Goal: Task Accomplishment & Management: Complete application form

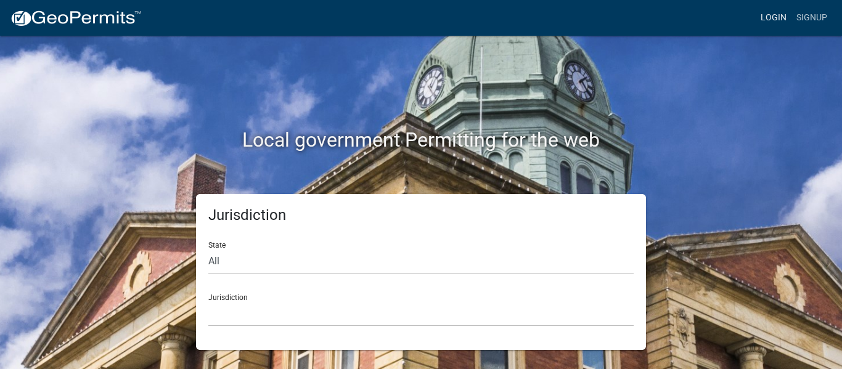
click at [773, 14] on link "Login" at bounding box center [773, 17] width 36 height 23
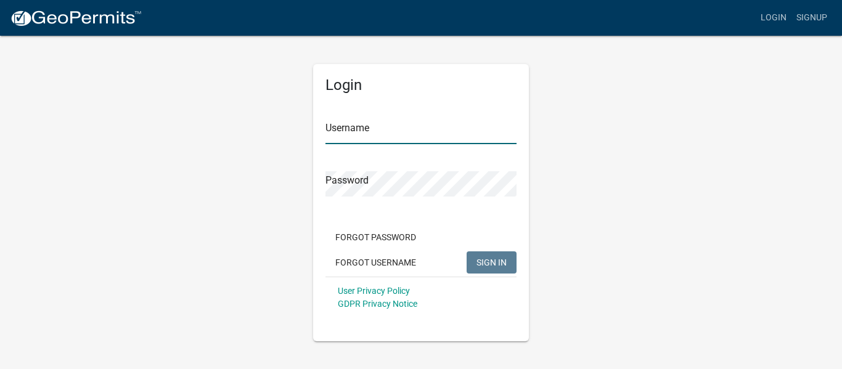
type input "[EMAIL_ADDRESS][DOMAIN_NAME]"
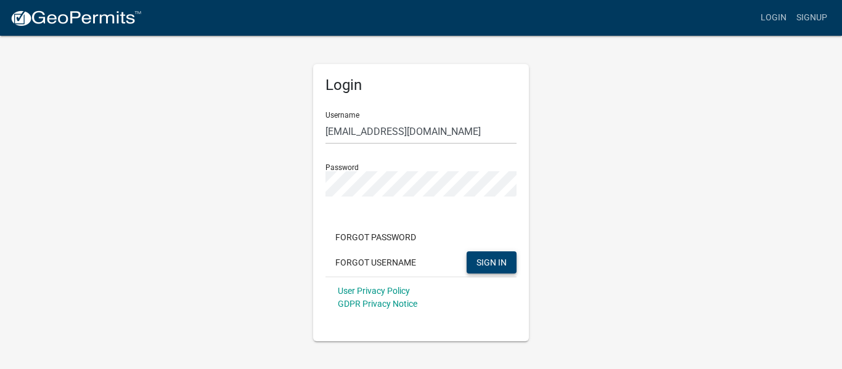
click at [489, 257] on span "SIGN IN" at bounding box center [491, 262] width 30 height 10
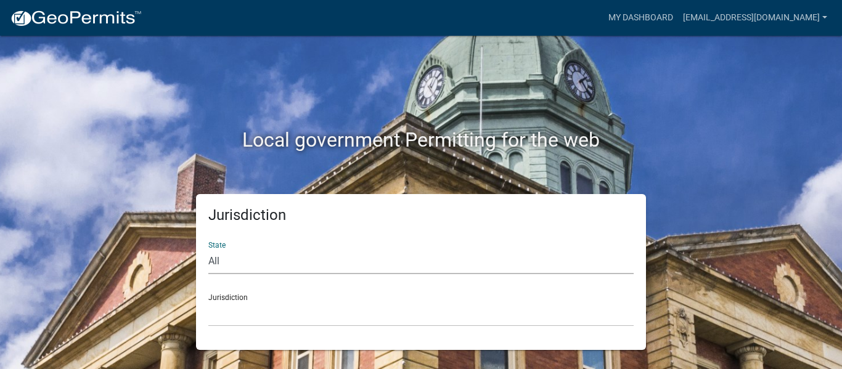
click at [299, 266] on select "All [US_STATE] [US_STATE] [US_STATE] [US_STATE] [US_STATE] [US_STATE] [US_STATE…" at bounding box center [420, 261] width 425 height 25
select select "[US_STATE]"
click at [208, 249] on select "All [US_STATE] [US_STATE] [US_STATE] [US_STATE] [US_STATE] [US_STATE] [US_STATE…" at bounding box center [420, 261] width 425 height 25
click at [238, 323] on select "[GEOGRAPHIC_DATA], [US_STATE][PERSON_NAME][GEOGRAPHIC_DATA], [US_STATE][PERSON_…" at bounding box center [420, 313] width 425 height 25
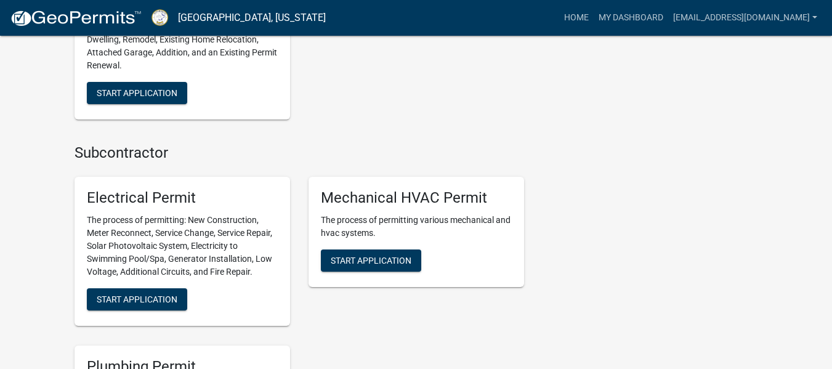
scroll to position [521, 0]
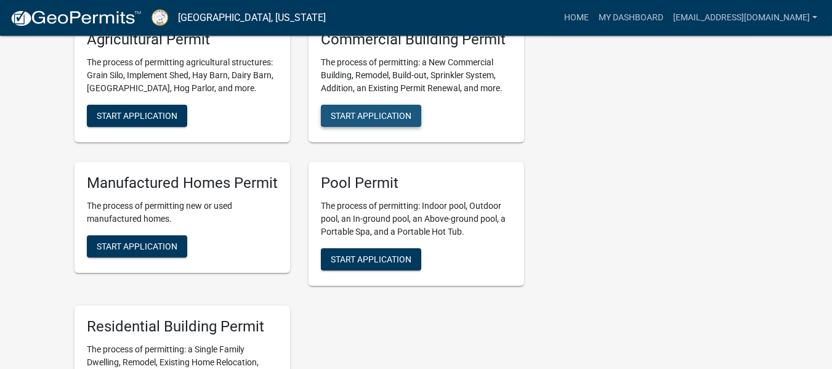
click at [399, 112] on span "Start Application" at bounding box center [371, 116] width 81 height 10
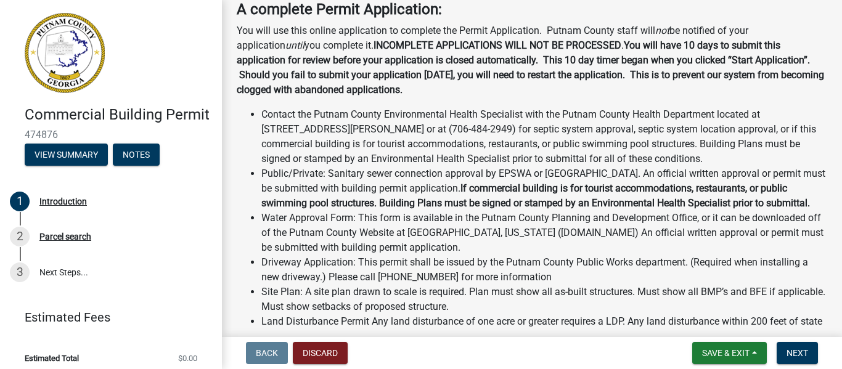
scroll to position [427, 0]
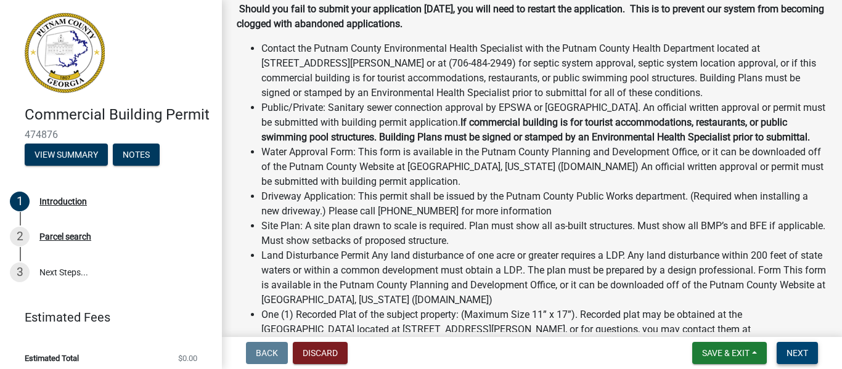
click at [799, 350] on span "Next" at bounding box center [797, 353] width 22 height 10
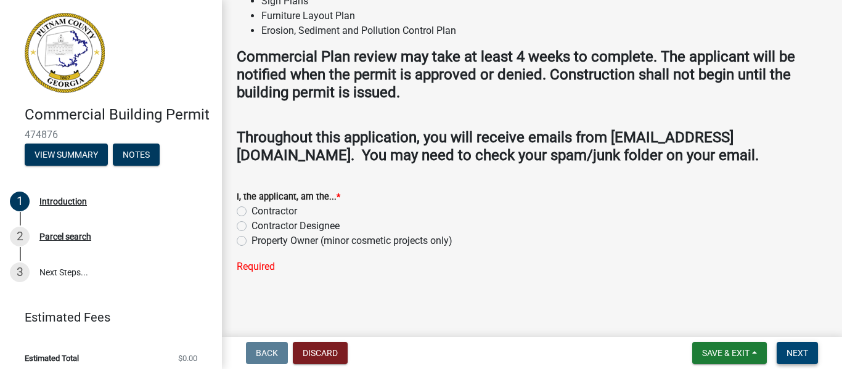
scroll to position [1266, 0]
click at [251, 226] on label "Contractor Designee" at bounding box center [295, 226] width 88 height 15
click at [251, 226] on input "Contractor Designee" at bounding box center [255, 223] width 8 height 8
radio input "true"
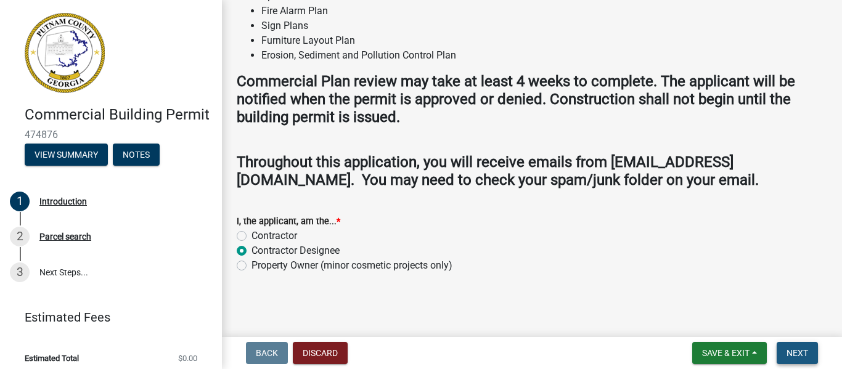
click at [796, 354] on span "Next" at bounding box center [797, 353] width 22 height 10
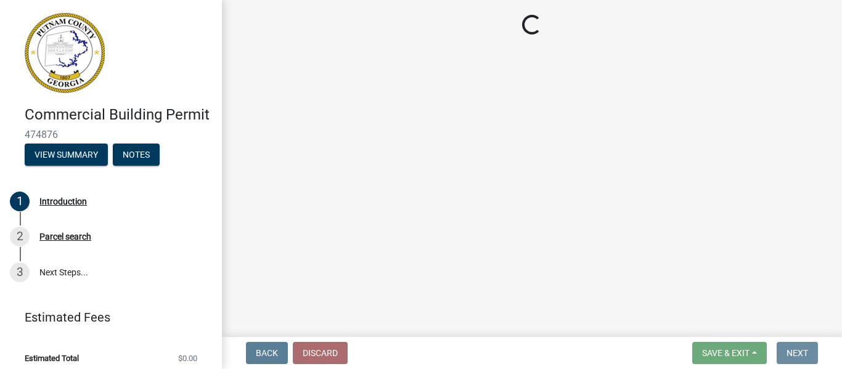
scroll to position [0, 0]
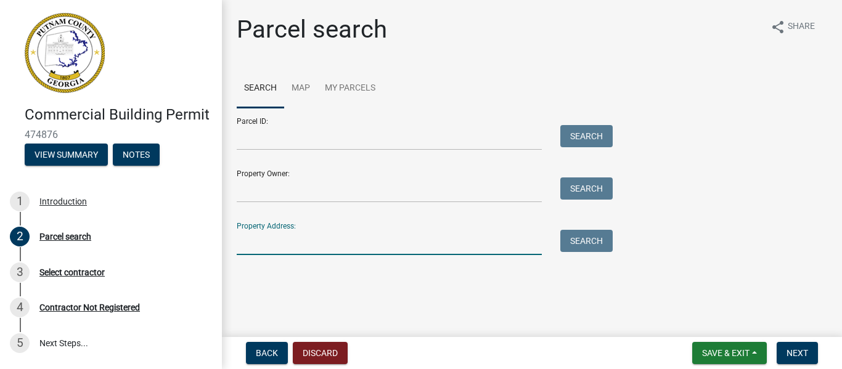
click at [289, 246] on input "Property Address:" at bounding box center [389, 242] width 305 height 25
type input "[STREET_ADDRESS][PERSON_NAME]"
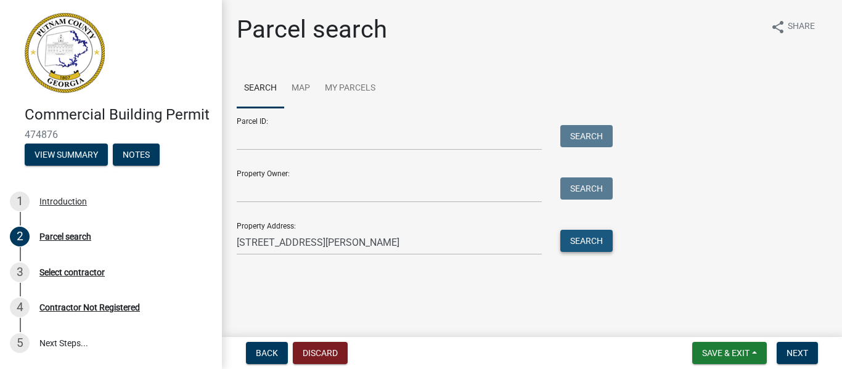
click at [593, 237] on button "Search" at bounding box center [586, 241] width 52 height 22
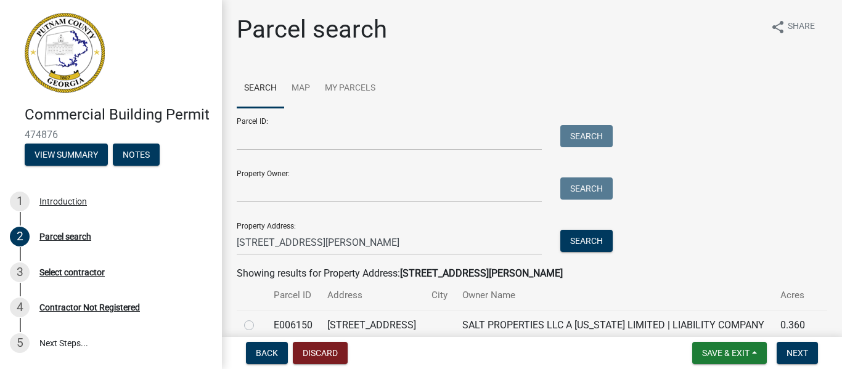
click at [259, 318] on label at bounding box center [259, 318] width 0 height 0
click at [259, 326] on input "radio" at bounding box center [263, 322] width 8 height 8
radio input "true"
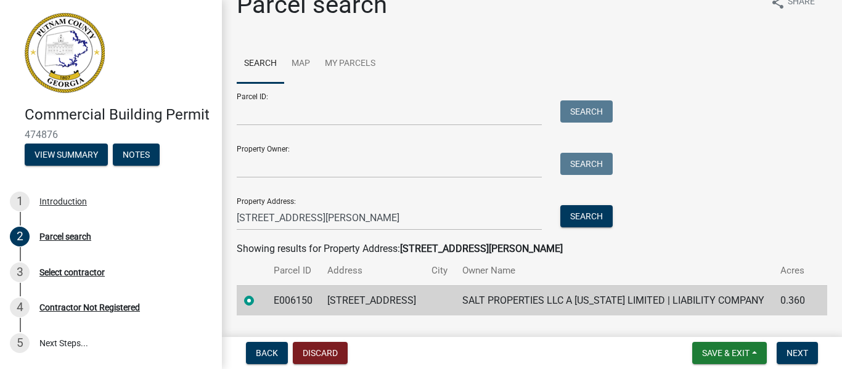
scroll to position [56, 0]
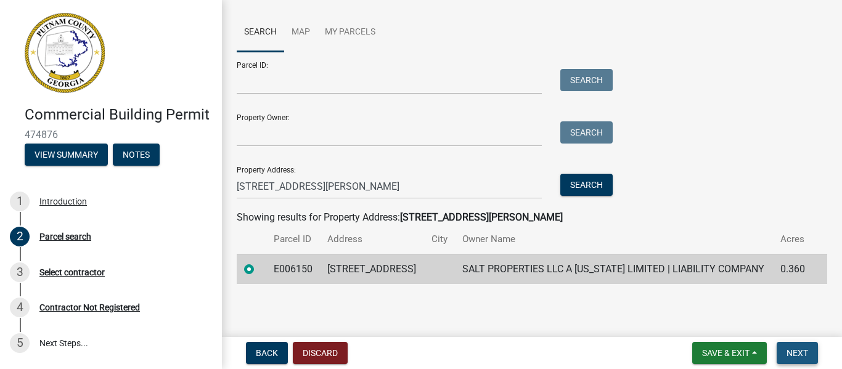
click at [799, 352] on span "Next" at bounding box center [797, 353] width 22 height 10
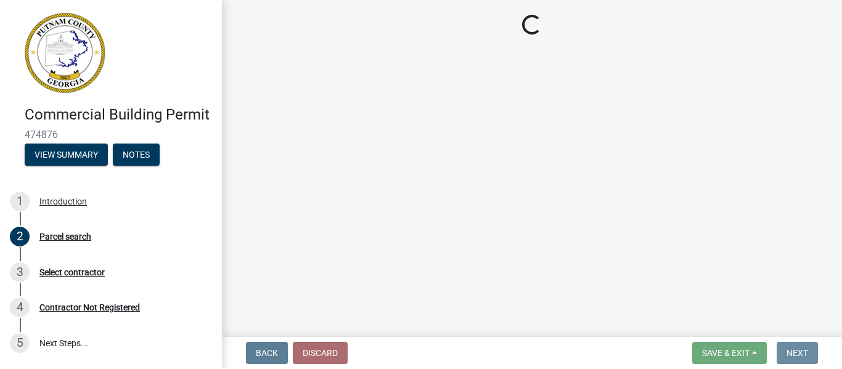
scroll to position [0, 0]
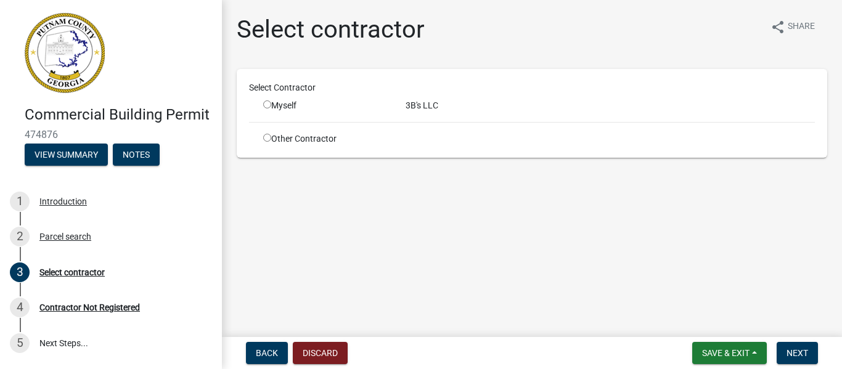
click at [267, 103] on input "radio" at bounding box center [267, 104] width 8 height 8
radio input "true"
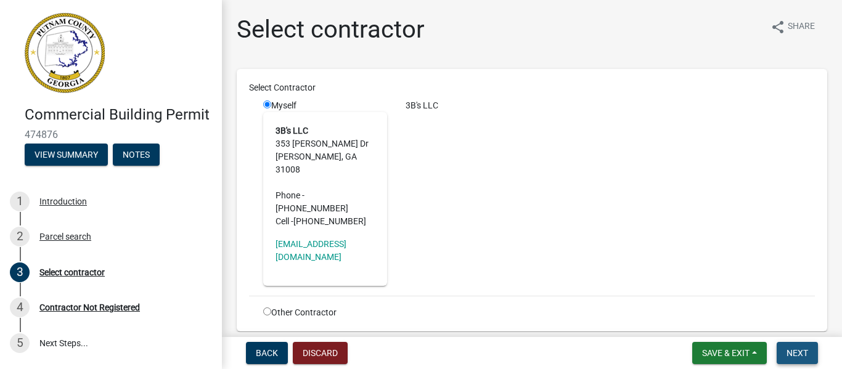
click at [804, 347] on button "Next" at bounding box center [796, 353] width 41 height 22
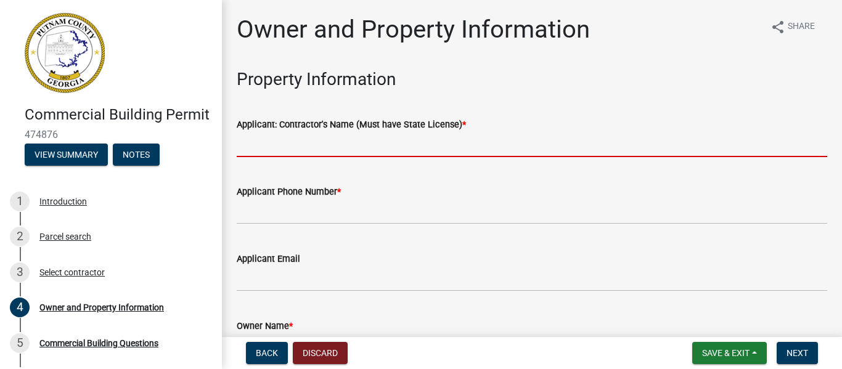
click at [322, 146] on input "Applicant: Contractor's Name (Must have State License) *" at bounding box center [532, 144] width 590 height 25
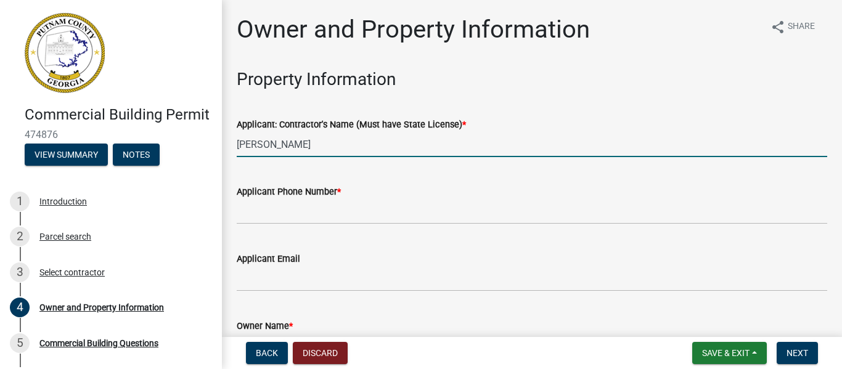
type input "[PERSON_NAME]"
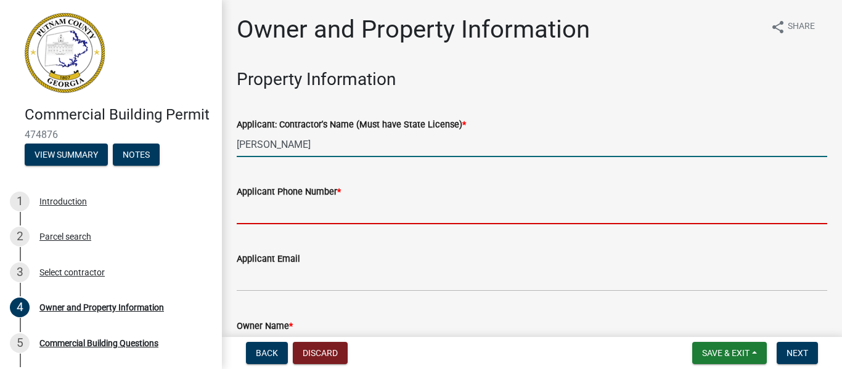
click at [310, 212] on input "Applicant Phone Number *" at bounding box center [532, 211] width 590 height 25
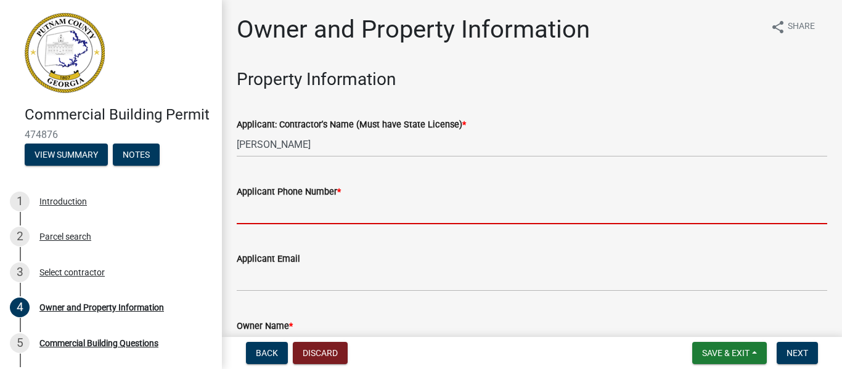
type input "4788085853"
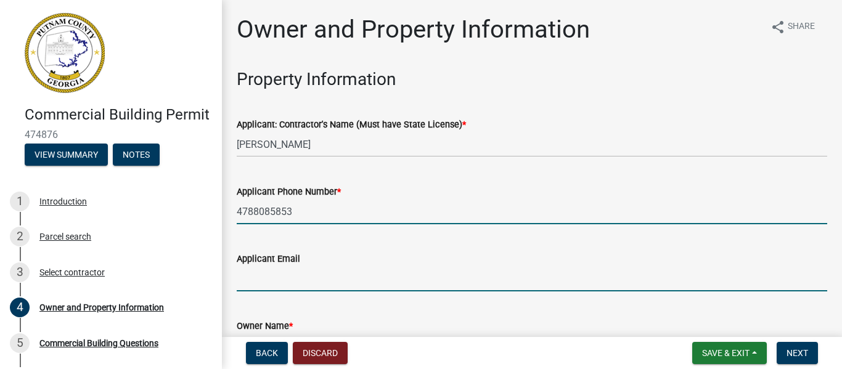
type input "[EMAIL_ADDRESS][DOMAIN_NAME]"
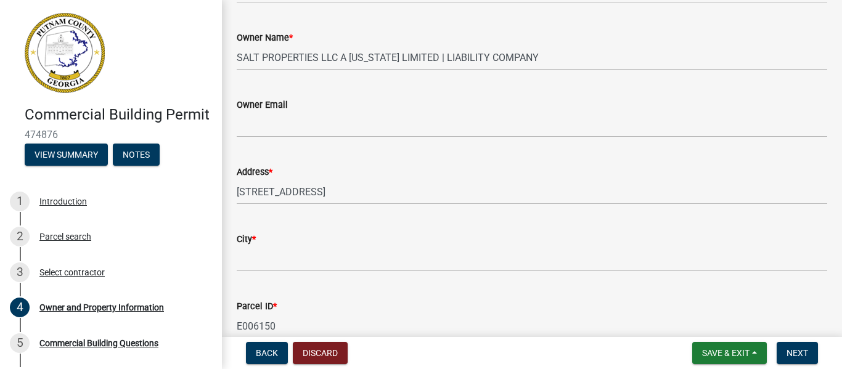
scroll to position [320, 0]
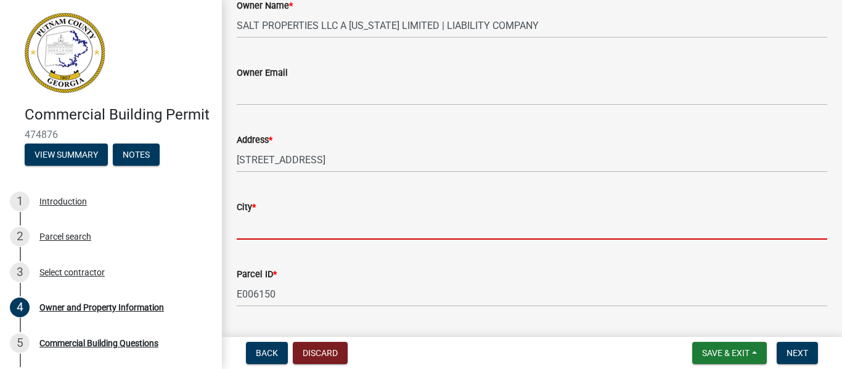
click at [291, 233] on input "City *" at bounding box center [532, 226] width 590 height 25
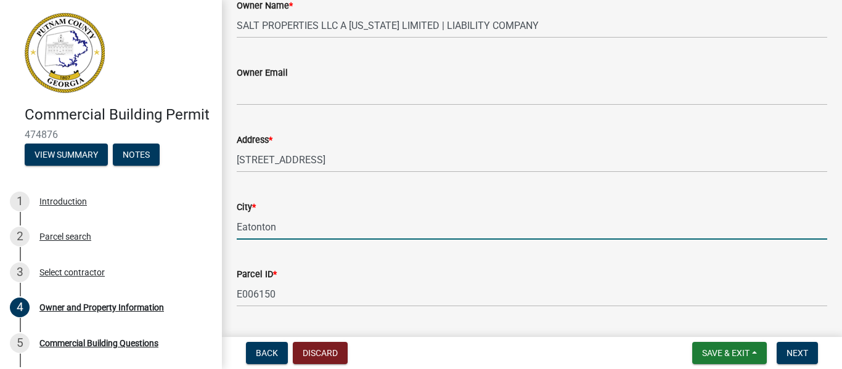
type input "Eatonton"
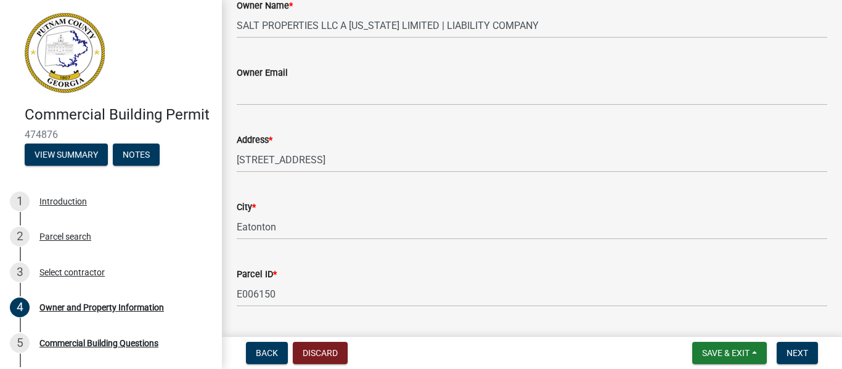
click at [837, 332] on div "Commercial Building Permit 474876 View Summary Notes 1 Introduction 2 Parcel se…" at bounding box center [421, 184] width 842 height 369
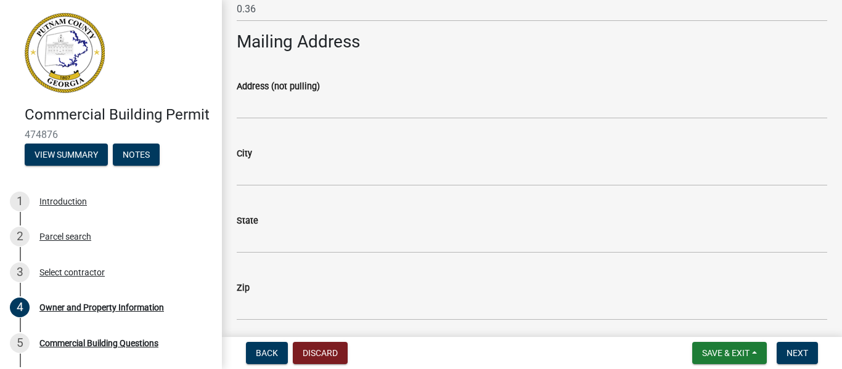
scroll to position [764, 0]
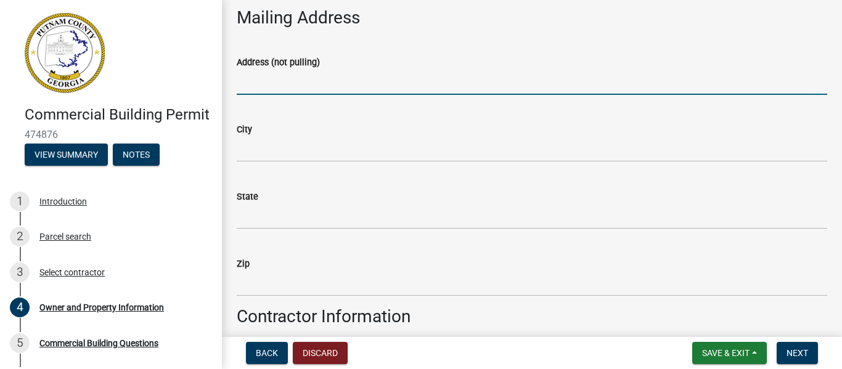
click at [357, 84] on input "Address (not pulling)" at bounding box center [532, 82] width 590 height 25
type input "[STREET_ADDRESS][PERSON_NAME]"
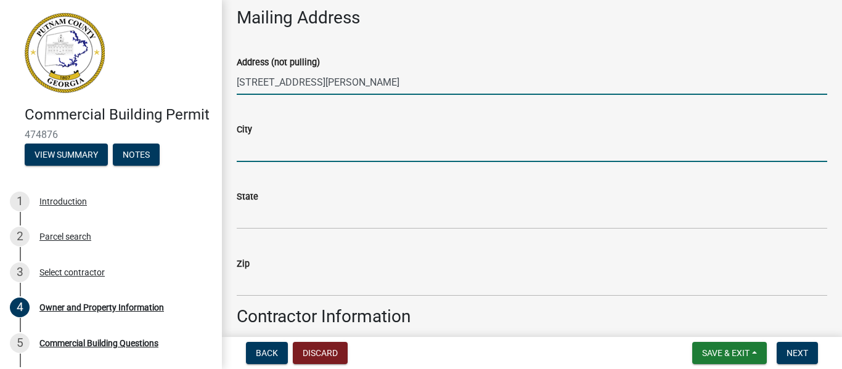
type input "[PERSON_NAME]"
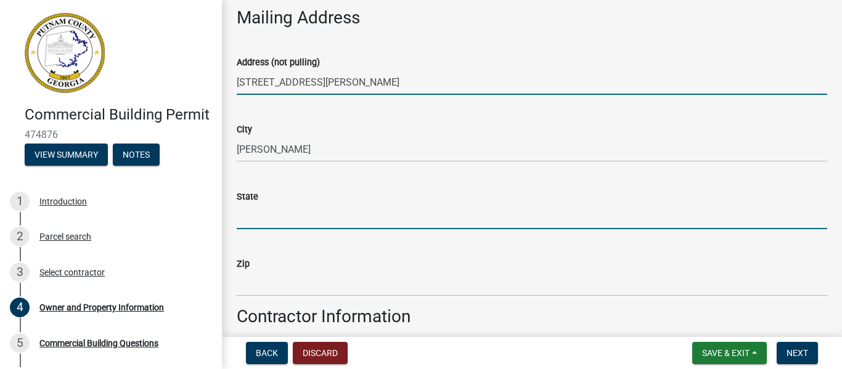
type input "[US_STATE]"
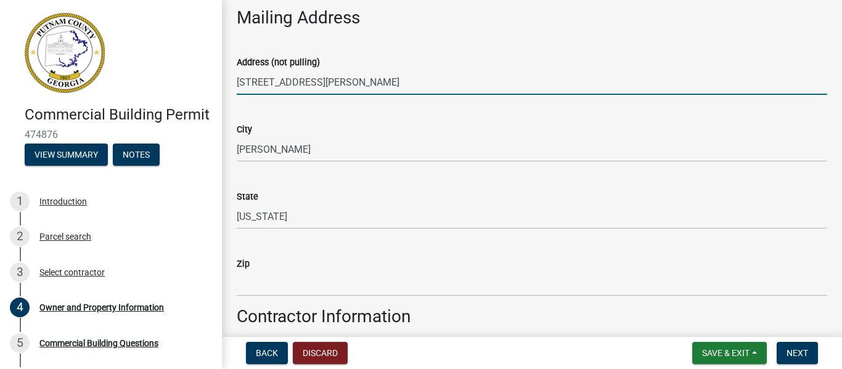
type input "31008"
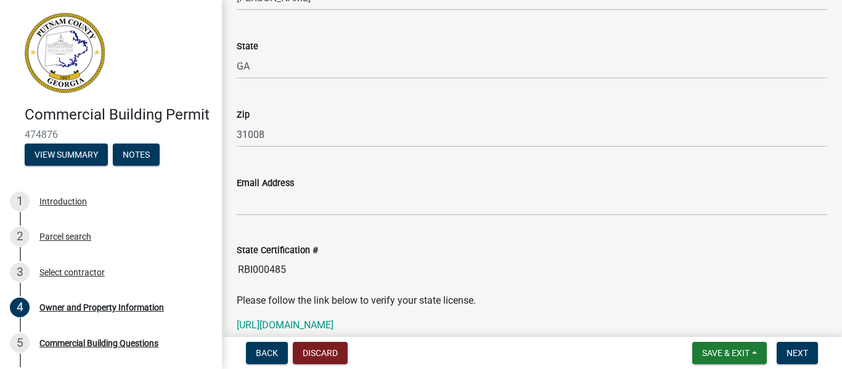
scroll to position [1454, 0]
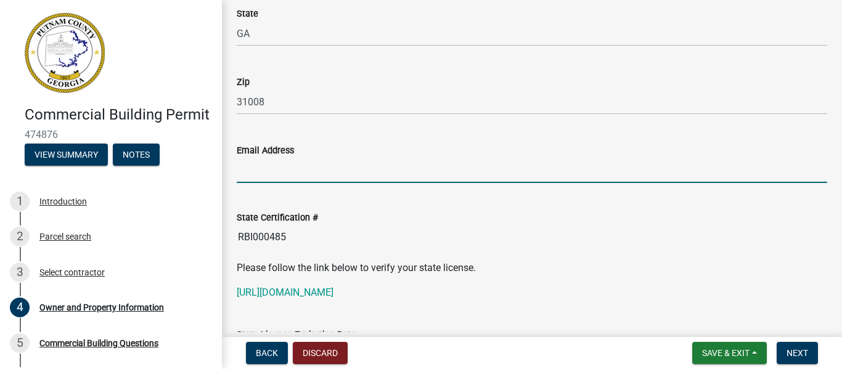
click at [256, 168] on input "Email Address" at bounding box center [532, 170] width 590 height 25
type input "[EMAIL_ADDRESS][DOMAIN_NAME]"
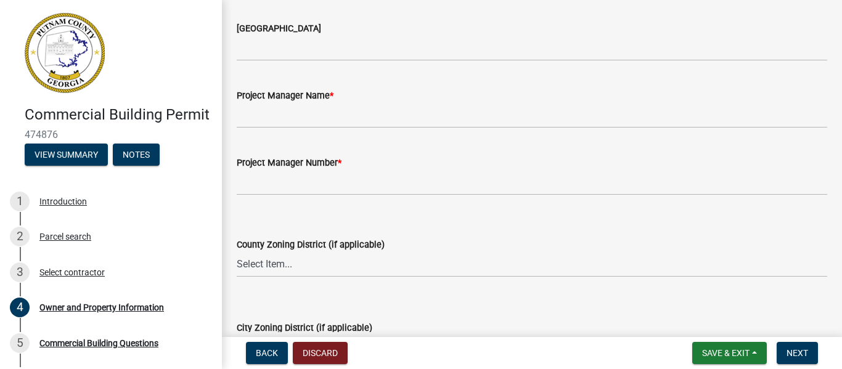
scroll to position [1996, 0]
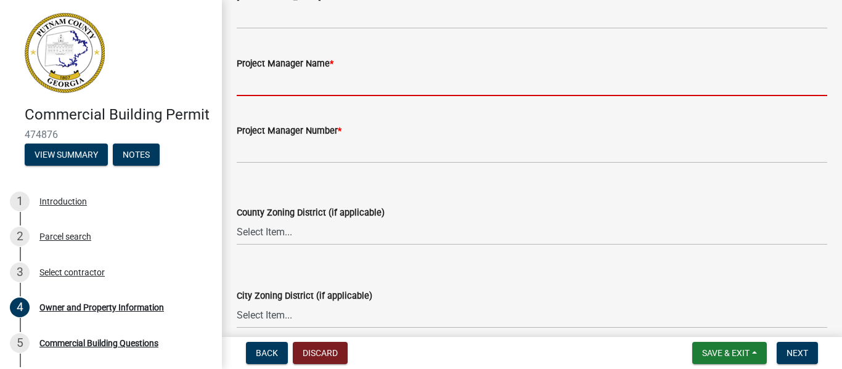
click at [306, 86] on input "Project Manager Name *" at bounding box center [532, 83] width 590 height 25
type input "B"
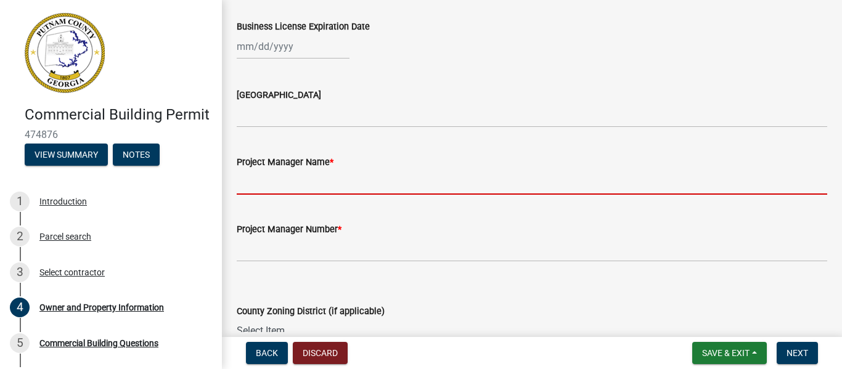
scroll to position [1898, 0]
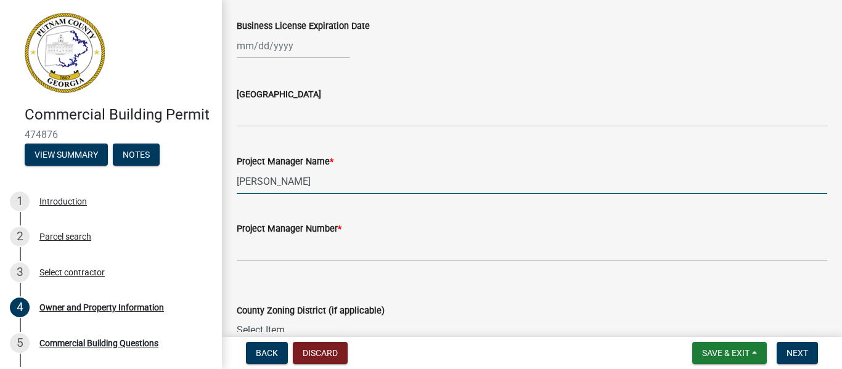
type input "[PERSON_NAME]"
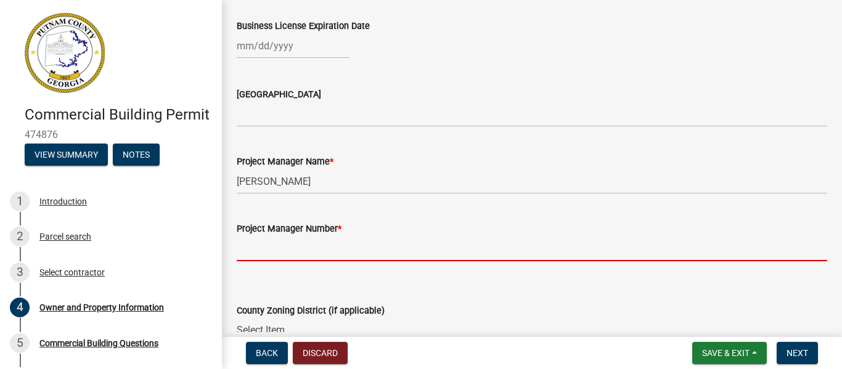
type input "4788085853"
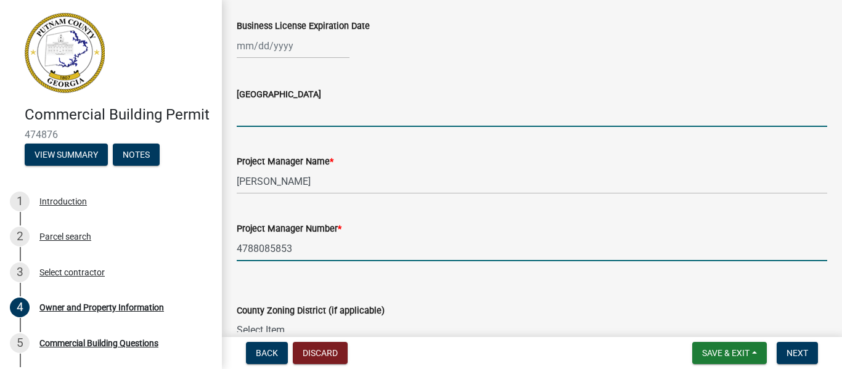
type input "[US_STATE]"
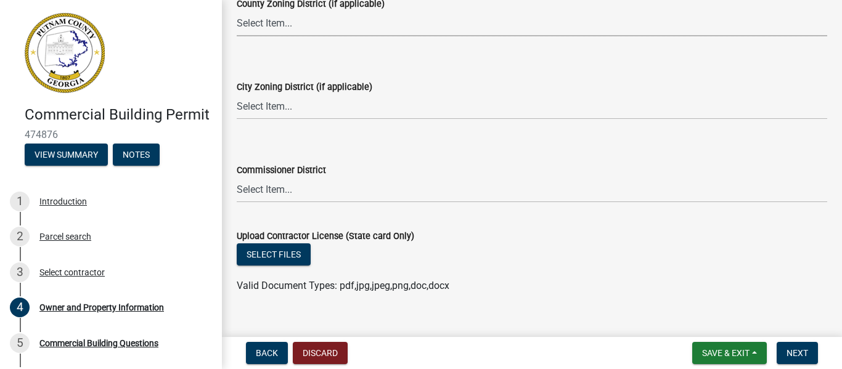
scroll to position [2308, 0]
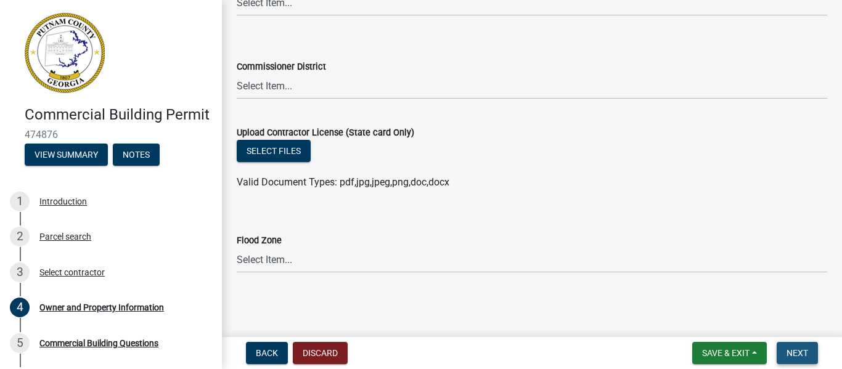
click at [798, 345] on button "Next" at bounding box center [796, 353] width 41 height 22
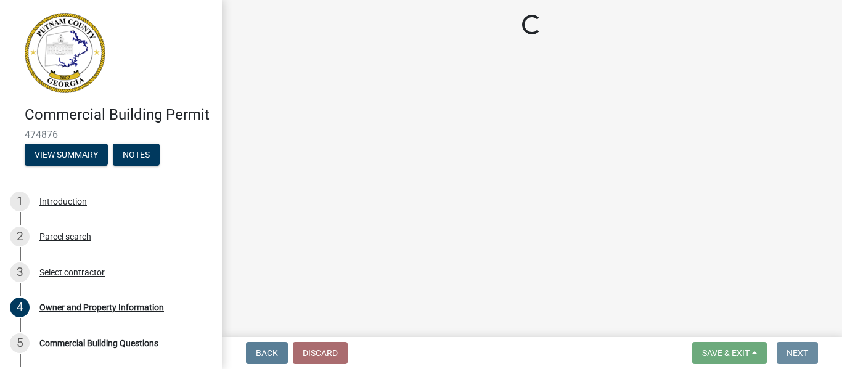
scroll to position [0, 0]
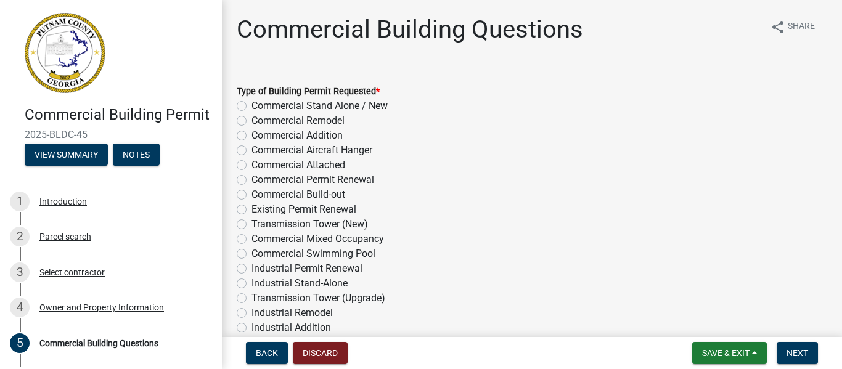
click at [251, 121] on label "Commercial Remodel" at bounding box center [297, 120] width 93 height 15
click at [251, 121] on input "Commercial Remodel" at bounding box center [255, 117] width 8 height 8
radio input "true"
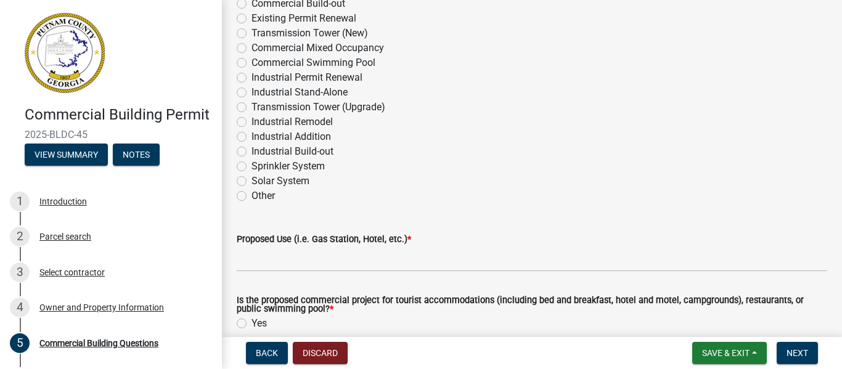
scroll to position [197, 0]
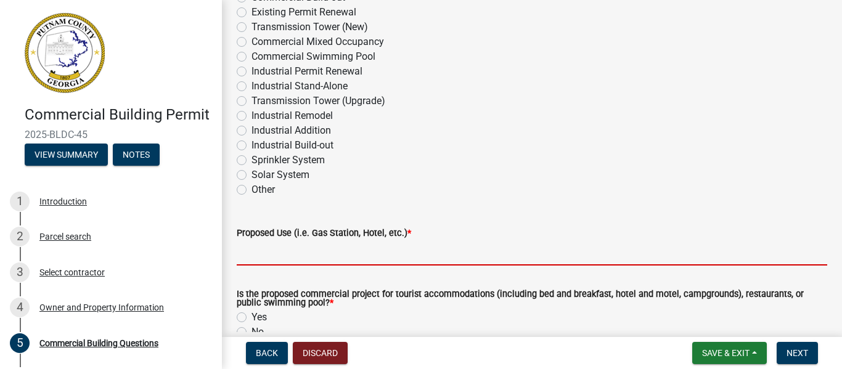
click at [364, 263] on input "Proposed Use (i.e. Gas Station, Hotel, etc.) *" at bounding box center [532, 252] width 590 height 25
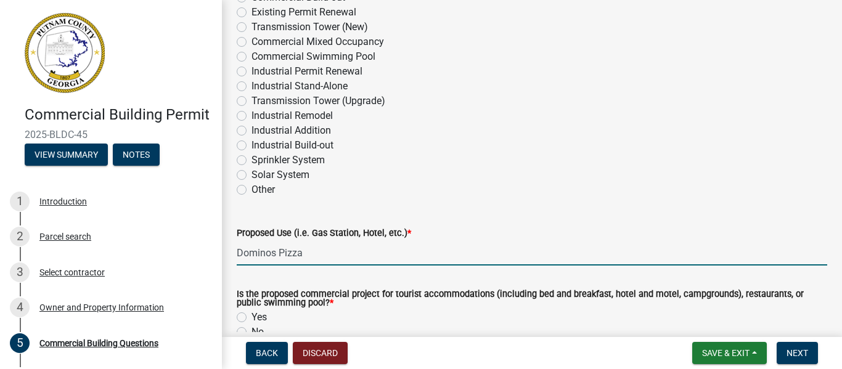
type input "Dominos Pizza"
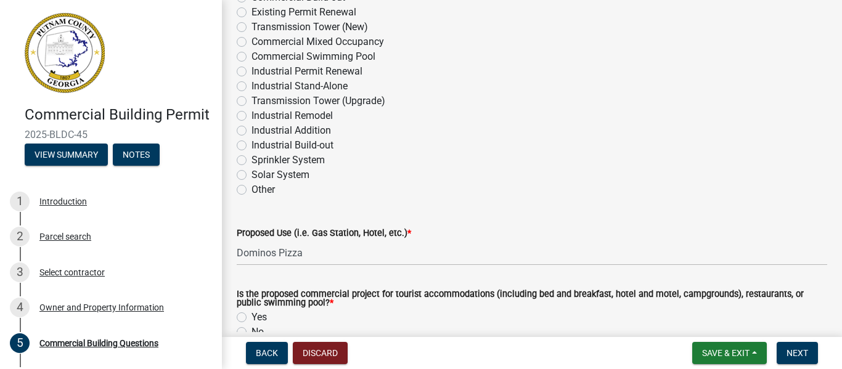
drag, startPoint x: 240, startPoint y: 329, endPoint x: 626, endPoint y: 327, distance: 385.8
click at [626, 327] on div "No" at bounding box center [532, 332] width 590 height 15
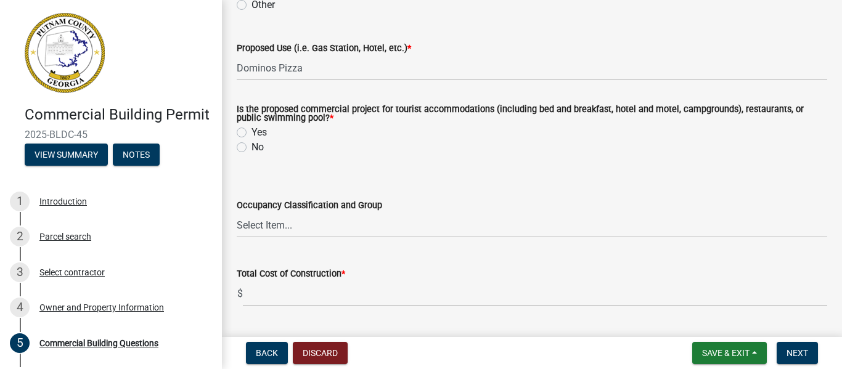
scroll to position [394, 0]
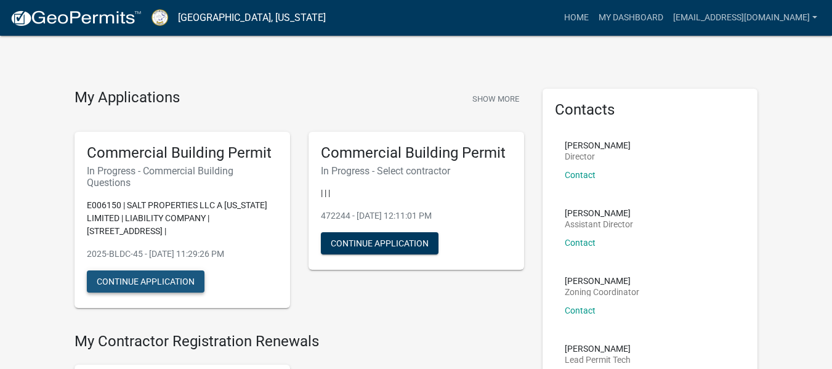
click at [130, 272] on button "Continue Application" at bounding box center [146, 282] width 118 height 22
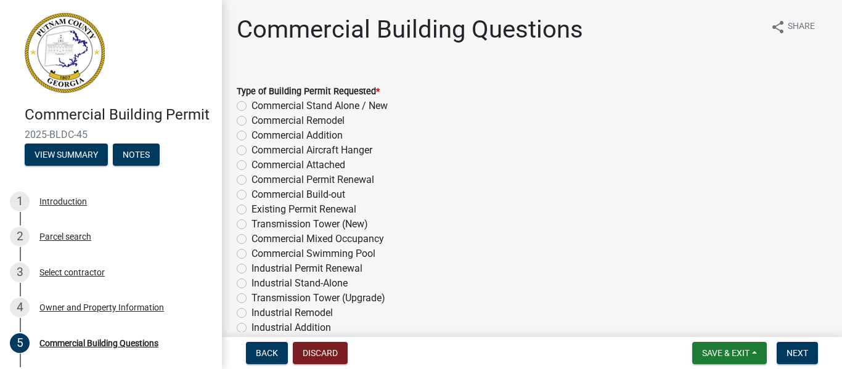
click at [251, 120] on label "Commercial Remodel" at bounding box center [297, 120] width 93 height 15
click at [251, 120] on input "Commercial Remodel" at bounding box center [255, 117] width 8 height 8
radio input "true"
click at [804, 349] on span "Next" at bounding box center [797, 353] width 22 height 10
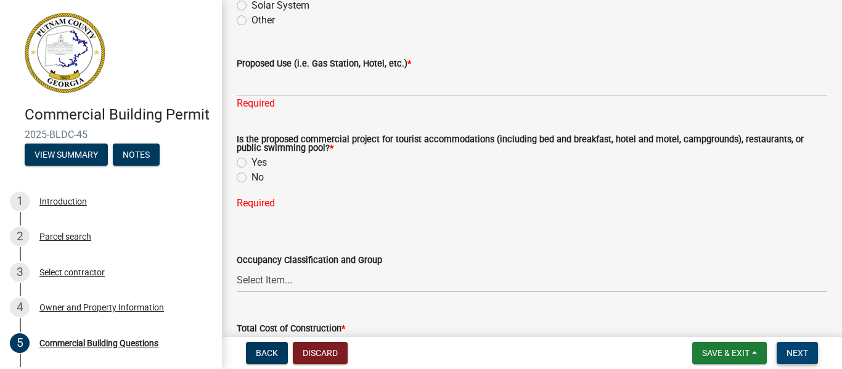
scroll to position [370, 0]
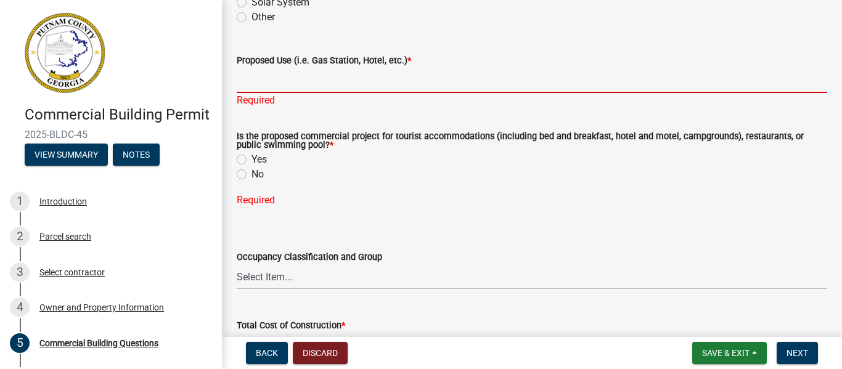
click at [306, 83] on input "Proposed Use (i.e. Gas Station, Hotel, etc.) *" at bounding box center [532, 80] width 590 height 25
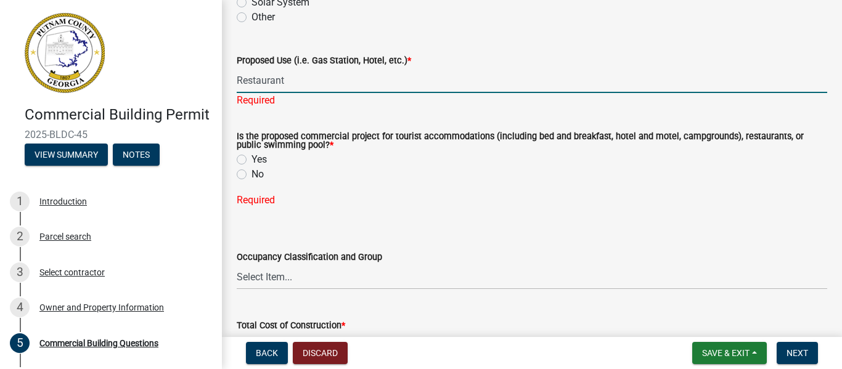
type input "Restaurant"
click at [244, 159] on div "Is the proposed commercial project for tourist accommodations (including bed an…" at bounding box center [532, 156] width 590 height 49
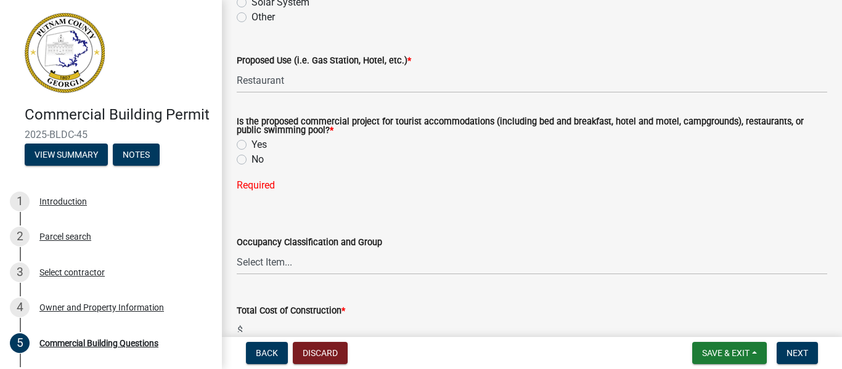
click at [251, 143] on label "Yes" at bounding box center [258, 144] width 15 height 15
click at [251, 143] on input "Yes" at bounding box center [255, 141] width 8 height 8
radio input "true"
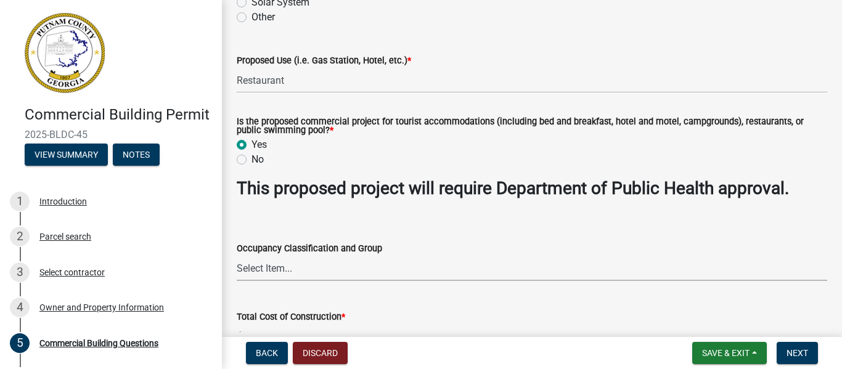
click at [569, 275] on select "Select Item... A-1 A-2 A-3 A-4 A-5 B M E F-1 F-2 R-1 R-2 R-3 R-4 H-1 H-2 H-4 H-…" at bounding box center [532, 268] width 590 height 25
click at [237, 256] on select "Select Item... A-1 A-2 A-3 A-4 A-5 B M E F-1 F-2 R-1 R-2 R-3 R-4 H-1 H-2 H-4 H-…" at bounding box center [532, 268] width 590 height 25
select select "57fcfe13-a5be-446e-a688-93f9a060571f"
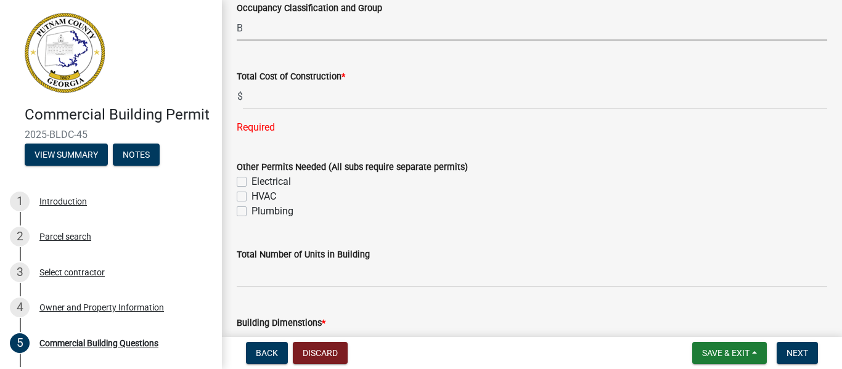
scroll to position [616, 0]
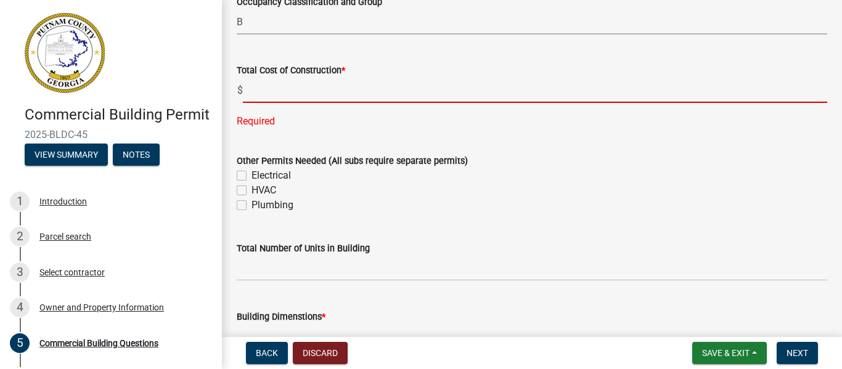
click at [277, 95] on input "text" at bounding box center [535, 90] width 584 height 25
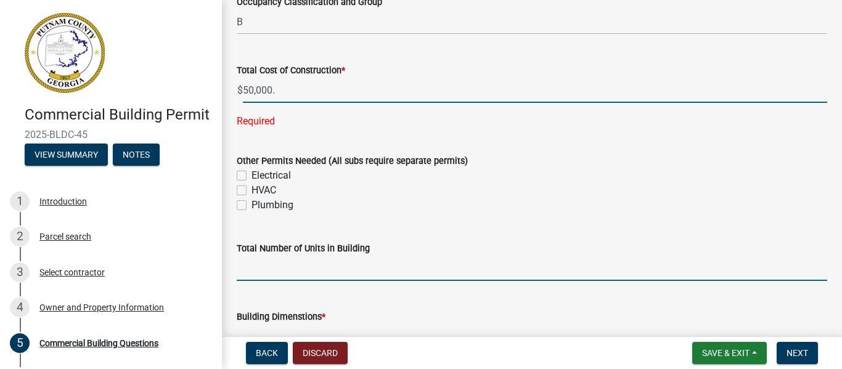
type input "50000"
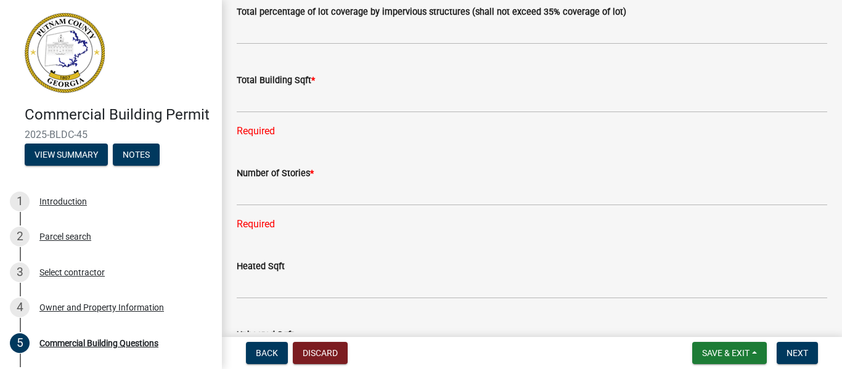
scroll to position [946, 0]
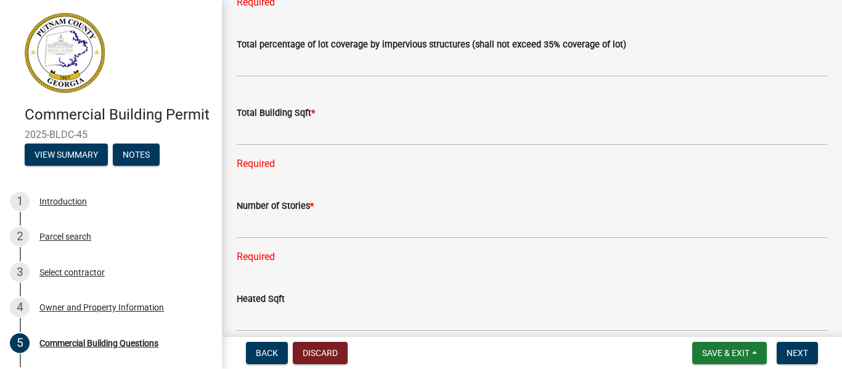
type input "1"
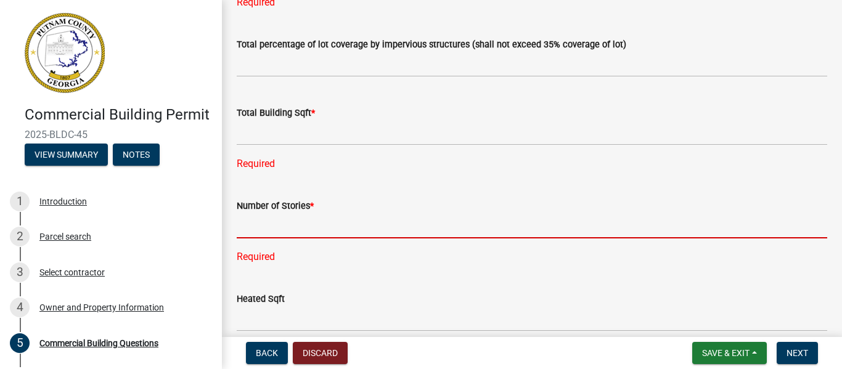
click at [269, 232] on input "text" at bounding box center [532, 225] width 590 height 25
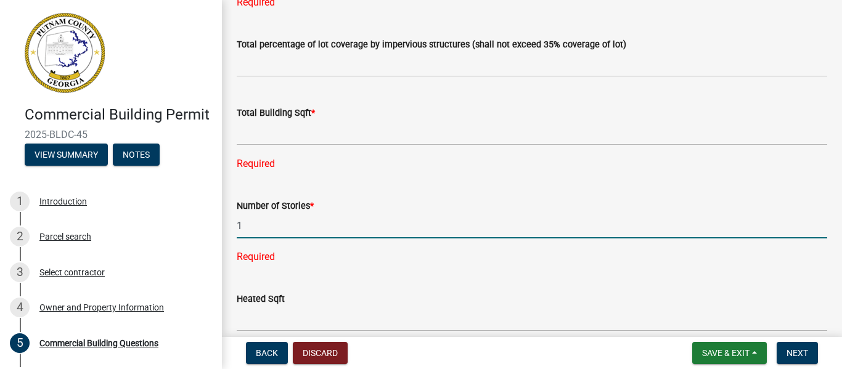
type input "1"
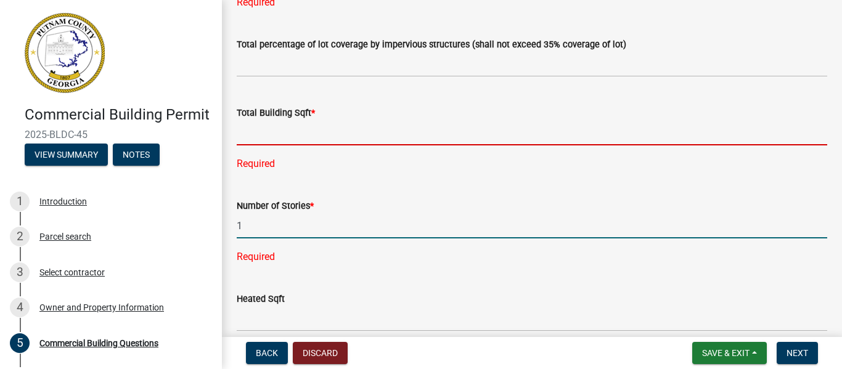
click at [272, 139] on input "text" at bounding box center [532, 132] width 590 height 25
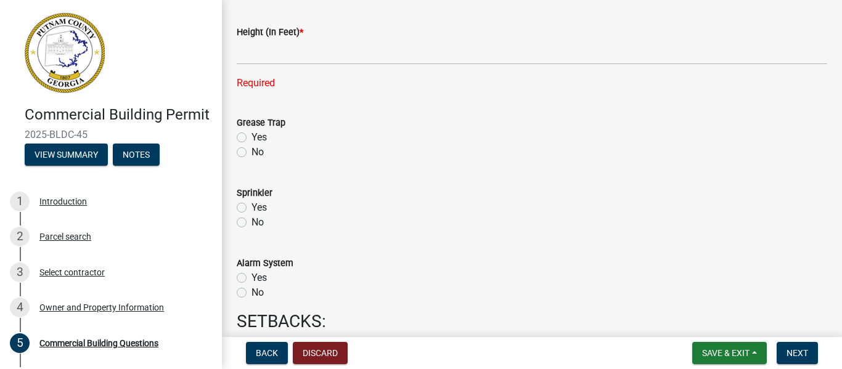
scroll to position [1319, 0]
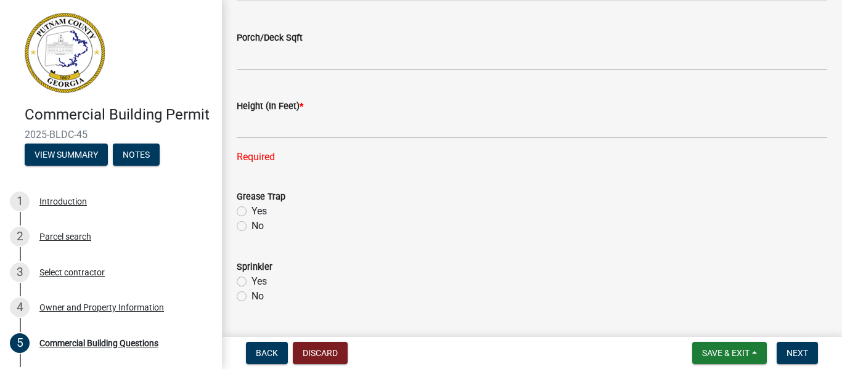
type input "1424"
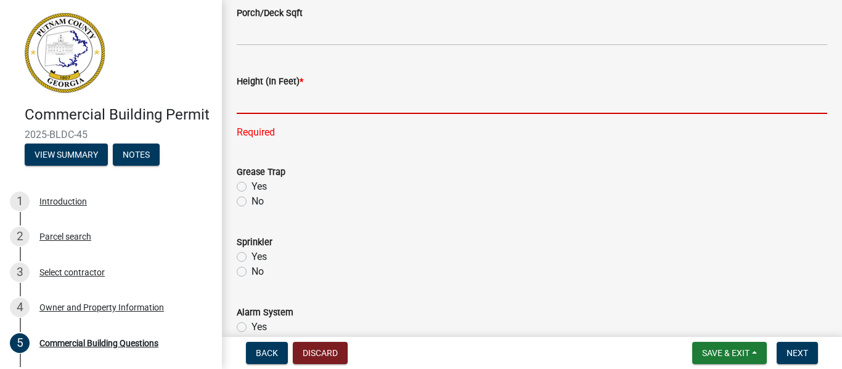
click at [282, 114] on input "text" at bounding box center [532, 101] width 590 height 25
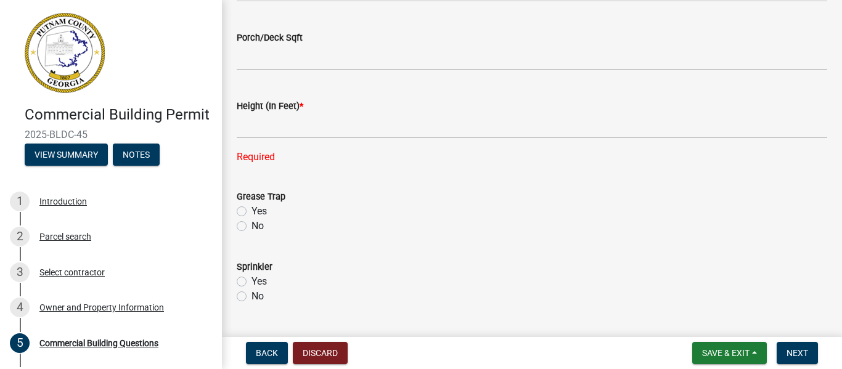
click at [251, 293] on label "No" at bounding box center [257, 296] width 12 height 15
click at [251, 293] on input "No" at bounding box center [255, 293] width 8 height 8
radio input "true"
click at [251, 227] on label "No" at bounding box center [257, 226] width 12 height 15
click at [251, 227] on input "No" at bounding box center [255, 223] width 8 height 8
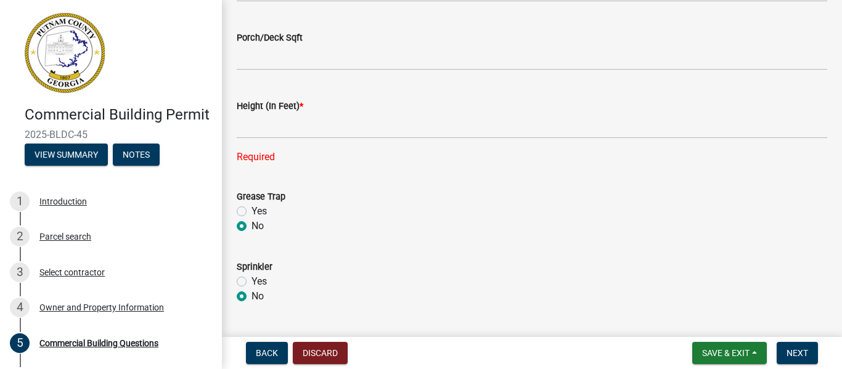
radio input "true"
click at [251, 208] on label "Yes" at bounding box center [258, 211] width 15 height 15
click at [251, 208] on input "Yes" at bounding box center [255, 208] width 8 height 8
radio input "true"
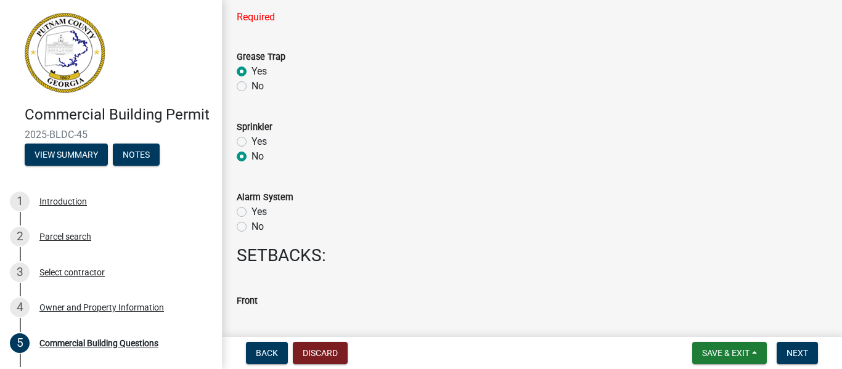
scroll to position [1459, 0]
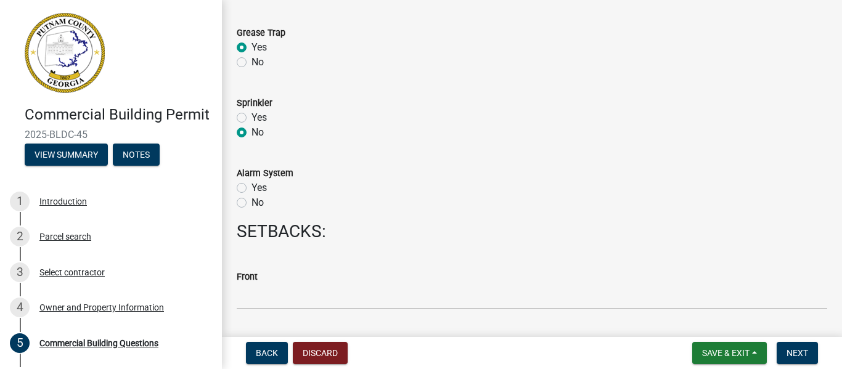
click at [251, 189] on label "Yes" at bounding box center [258, 188] width 15 height 15
click at [251, 189] on input "Yes" at bounding box center [255, 185] width 8 height 8
radio input "true"
click at [251, 65] on label "No" at bounding box center [257, 62] width 12 height 15
click at [251, 63] on input "No" at bounding box center [255, 59] width 8 height 8
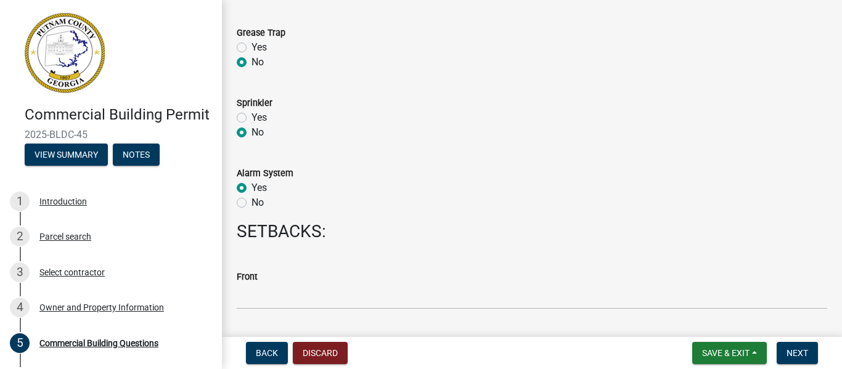
radio input "true"
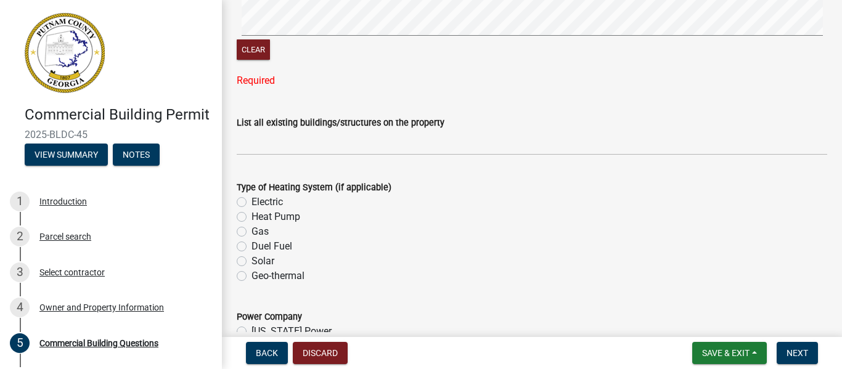
scroll to position [2149, 0]
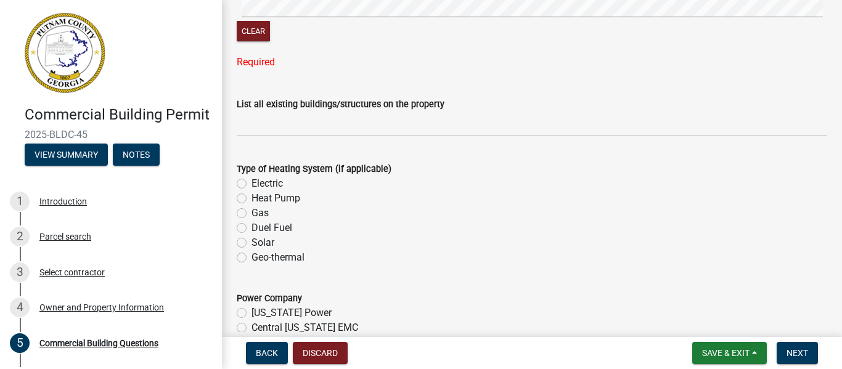
click at [251, 184] on label "Electric" at bounding box center [266, 183] width 31 height 15
click at [251, 184] on input "Electric" at bounding box center [255, 180] width 8 height 8
radio input "true"
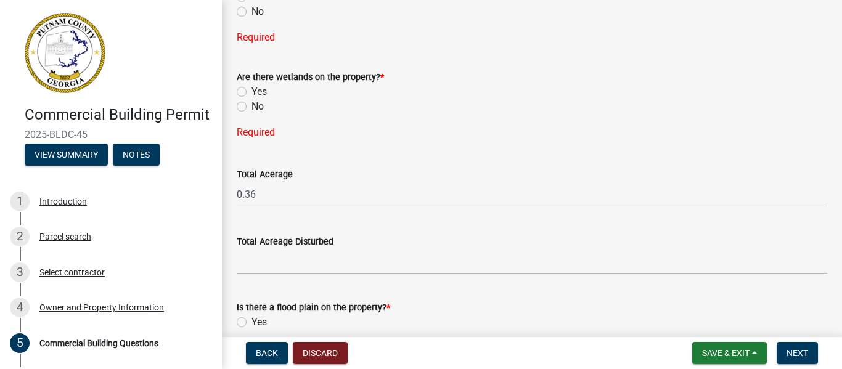
scroll to position [4445, 0]
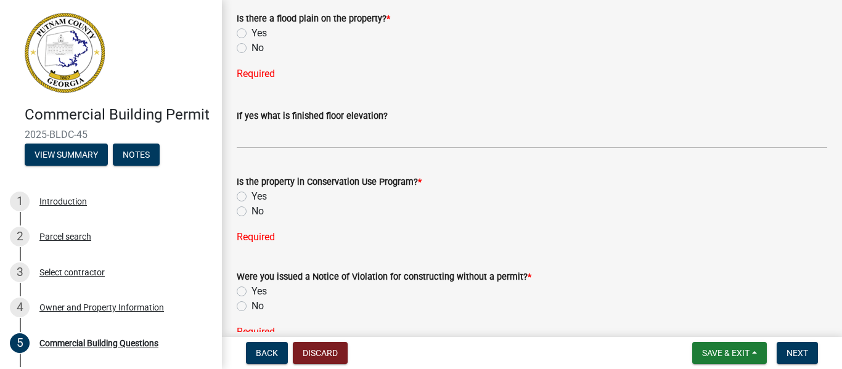
click at [811, 303] on div "No" at bounding box center [532, 306] width 590 height 15
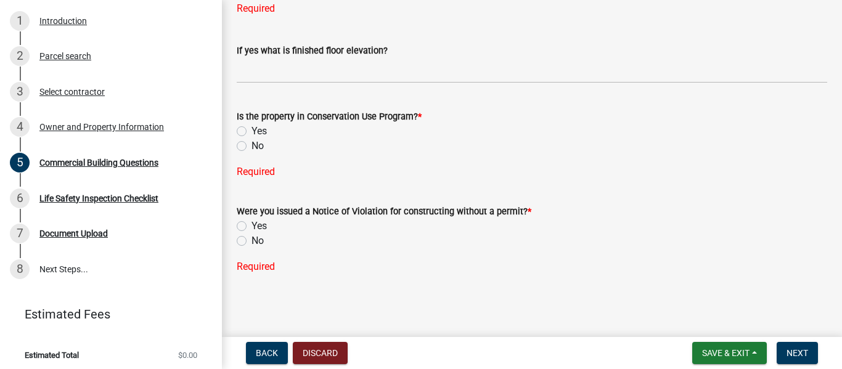
scroll to position [203, 0]
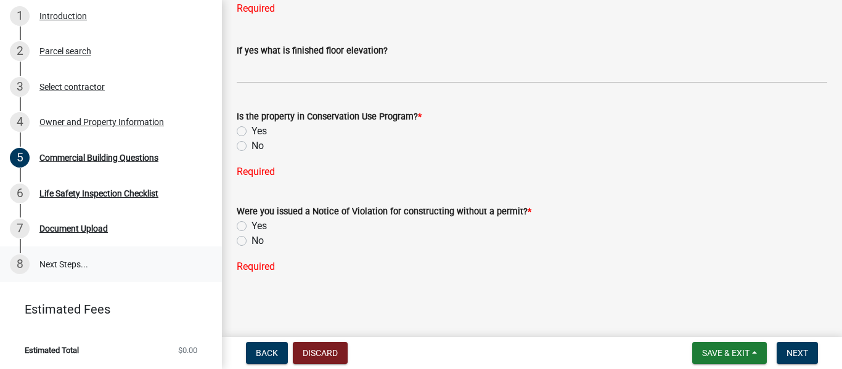
click at [73, 260] on link "8 Next Steps..." at bounding box center [111, 264] width 222 height 36
click at [251, 145] on label "No" at bounding box center [257, 146] width 12 height 15
click at [251, 145] on input "No" at bounding box center [255, 143] width 8 height 8
radio input "true"
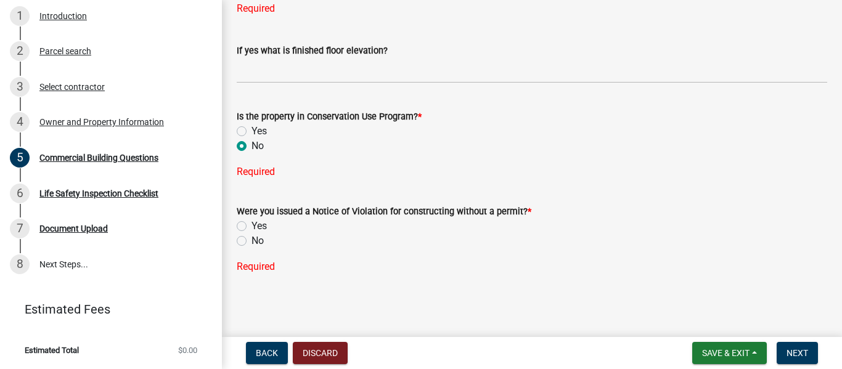
scroll to position [4486, 0]
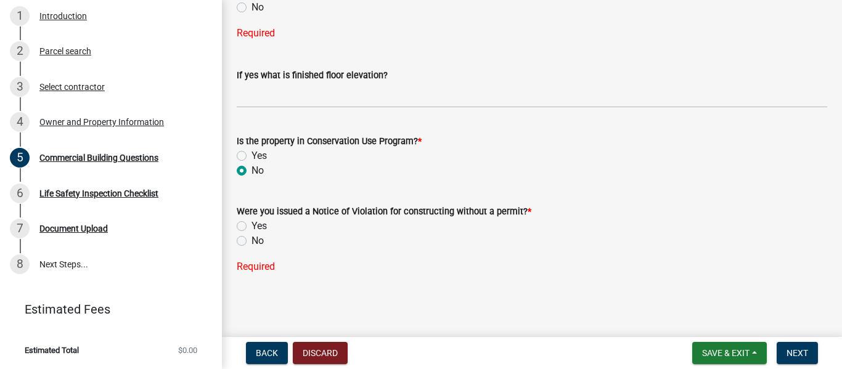
click at [251, 243] on label "No" at bounding box center [257, 241] width 12 height 15
click at [251, 242] on input "No" at bounding box center [255, 238] width 8 height 8
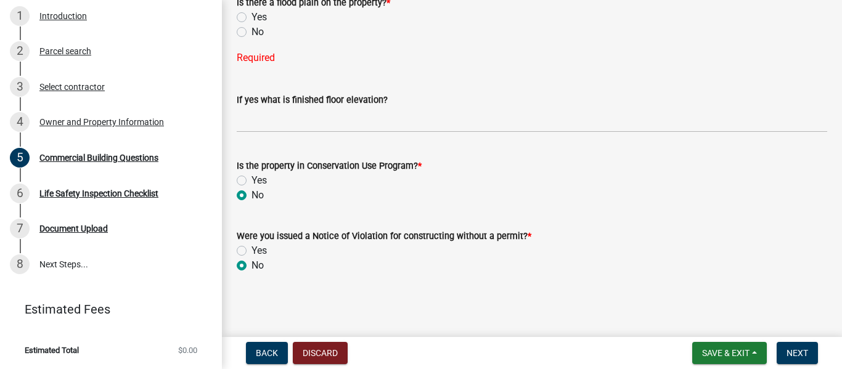
radio input "true"
click at [251, 32] on label "No" at bounding box center [257, 32] width 12 height 15
click at [251, 32] on input "No" at bounding box center [255, 29] width 8 height 8
radio input "true"
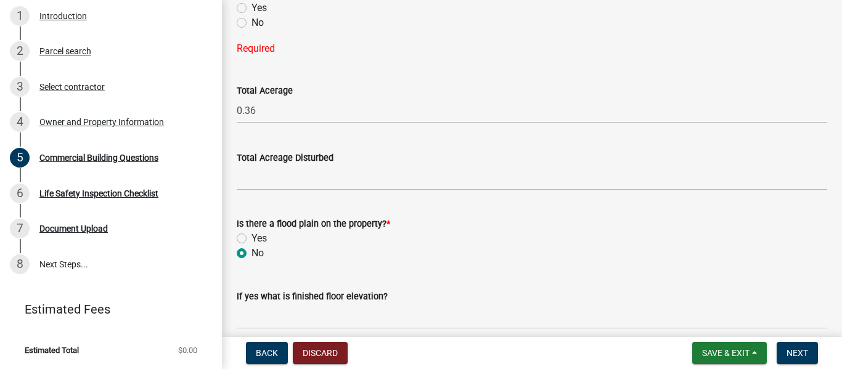
scroll to position [4190, 0]
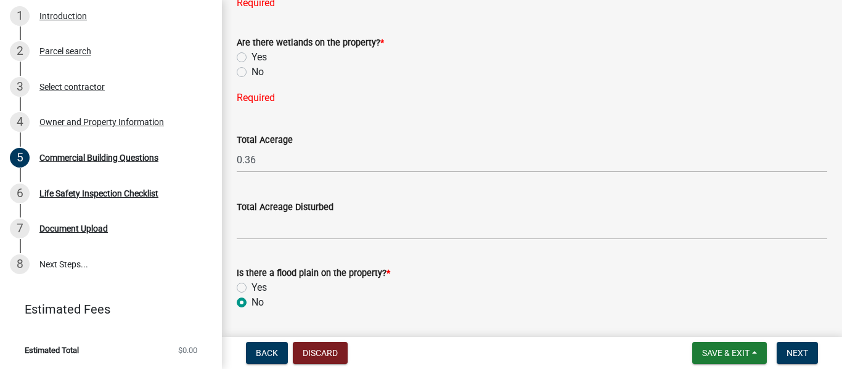
click at [251, 71] on label "No" at bounding box center [257, 72] width 12 height 15
click at [251, 71] on input "No" at bounding box center [255, 69] width 8 height 8
radio input "true"
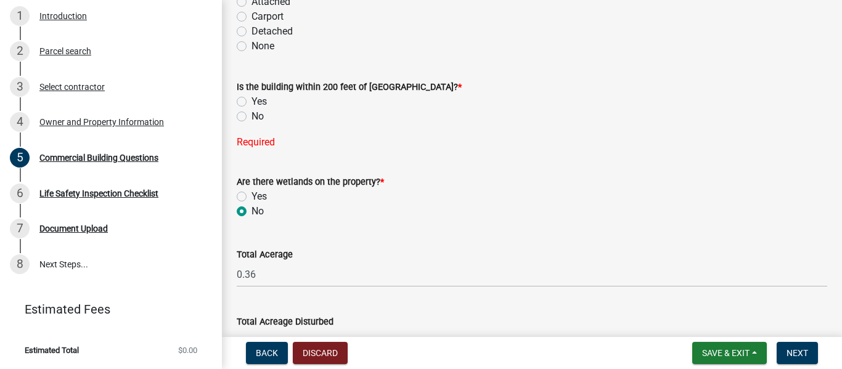
scroll to position [4010, 0]
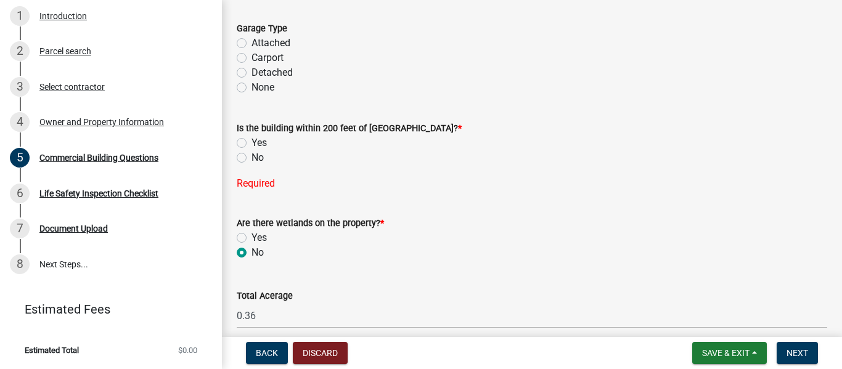
click at [251, 158] on label "No" at bounding box center [257, 157] width 12 height 15
click at [251, 158] on input "No" at bounding box center [255, 154] width 8 height 8
radio input "true"
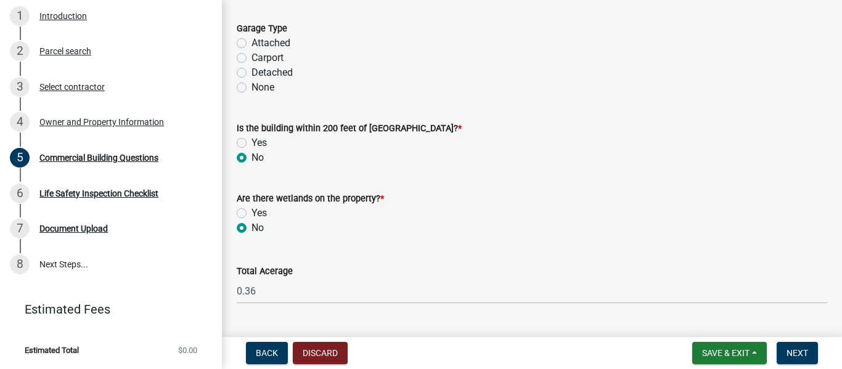
click at [251, 90] on label "None" at bounding box center [262, 87] width 23 height 15
click at [251, 88] on input "None" at bounding box center [255, 84] width 8 height 8
radio input "true"
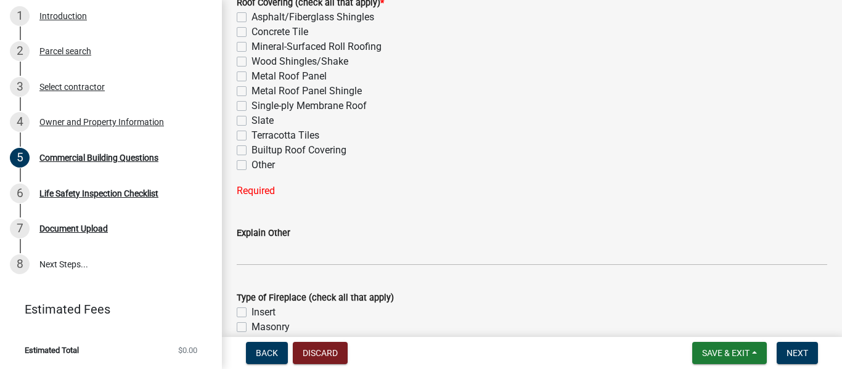
scroll to position [3599, 0]
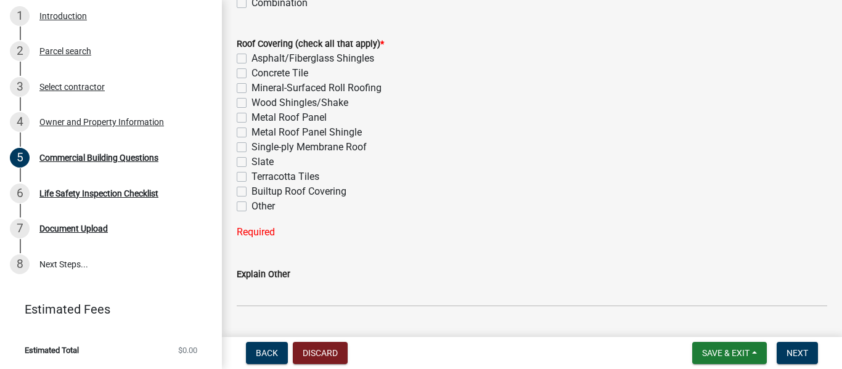
click at [251, 59] on label "Asphalt/Fiberglass Shingles" at bounding box center [312, 58] width 123 height 15
click at [251, 59] on input "Asphalt/Fiberglass Shingles" at bounding box center [255, 55] width 8 height 8
checkbox input "true"
checkbox input "false"
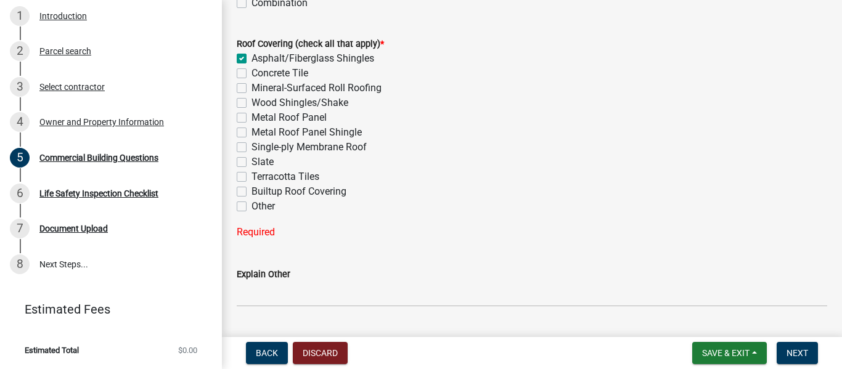
checkbox input "false"
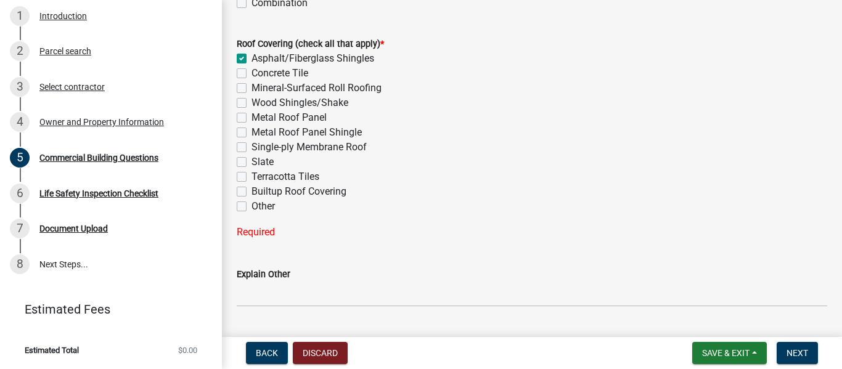
checkbox input "false"
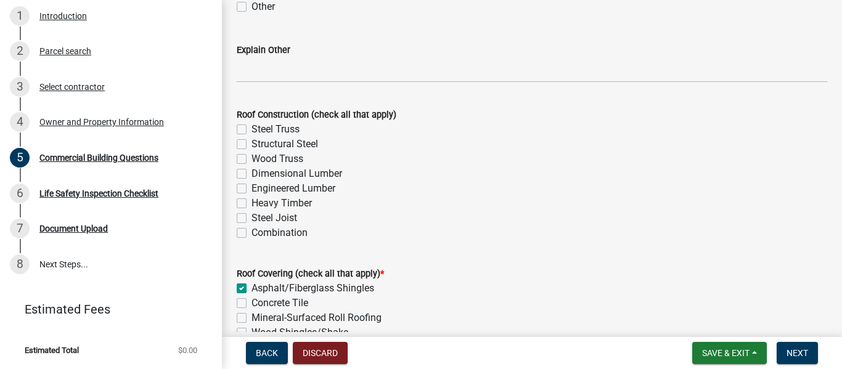
scroll to position [3353, 0]
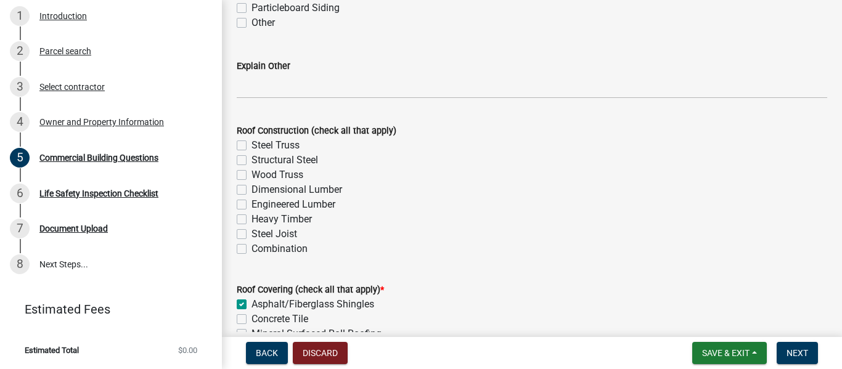
click at [251, 175] on label "Wood Truss" at bounding box center [277, 175] width 52 height 15
click at [251, 175] on input "Wood Truss" at bounding box center [255, 172] width 8 height 8
checkbox input "true"
checkbox input "false"
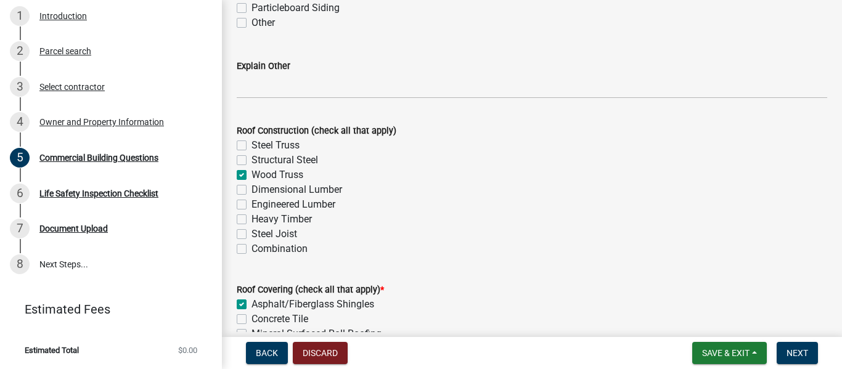
checkbox input "true"
checkbox input "false"
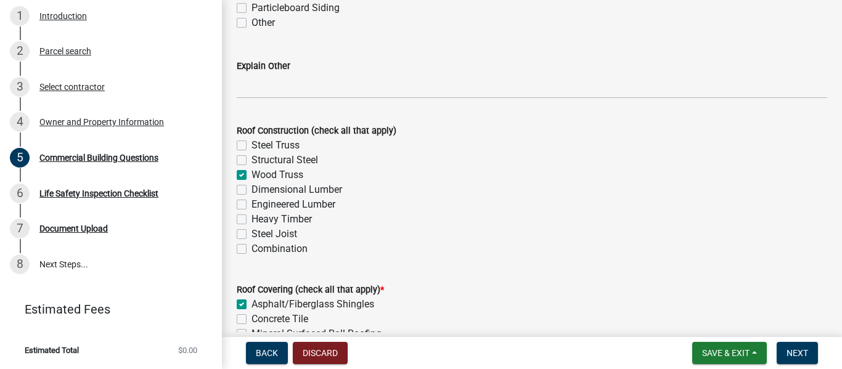
checkbox input "false"
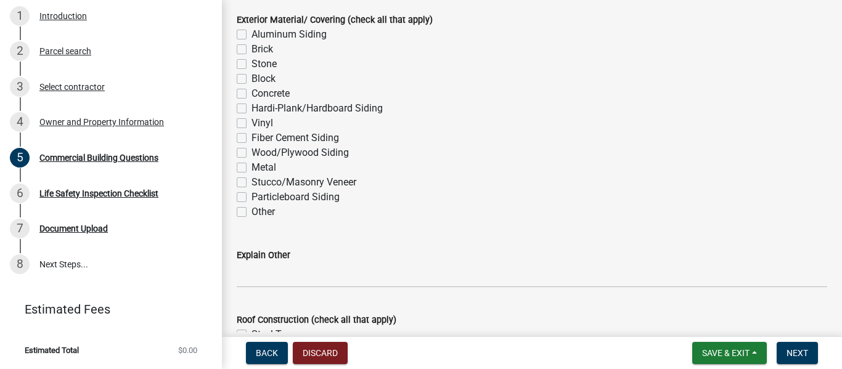
scroll to position [3124, 0]
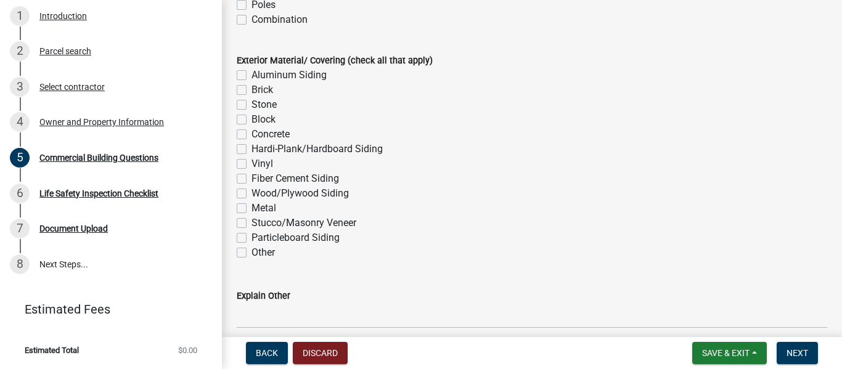
click at [327, 212] on div "Metal" at bounding box center [532, 208] width 590 height 15
click at [251, 121] on label "Block" at bounding box center [263, 119] width 24 height 15
click at [251, 120] on input "Block" at bounding box center [255, 116] width 8 height 8
checkbox input "true"
checkbox input "false"
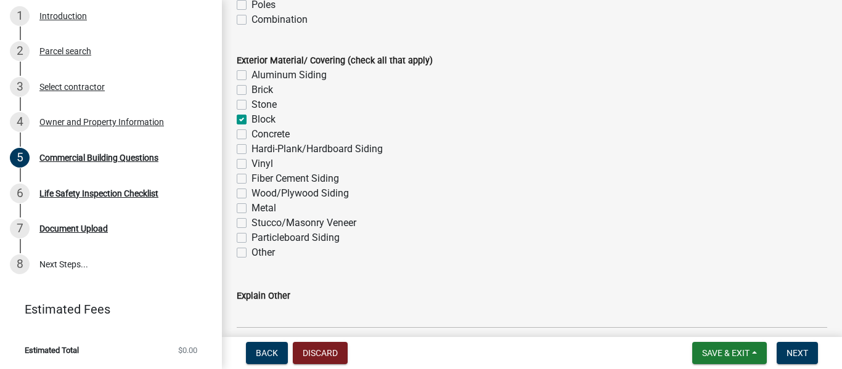
checkbox input "false"
checkbox input "true"
checkbox input "false"
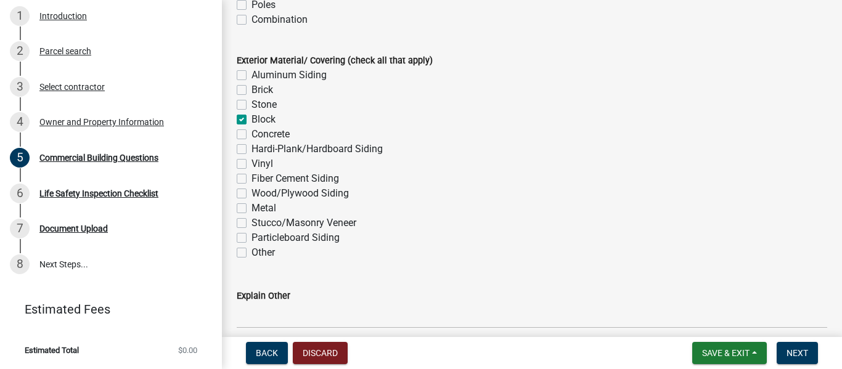
checkbox input "false"
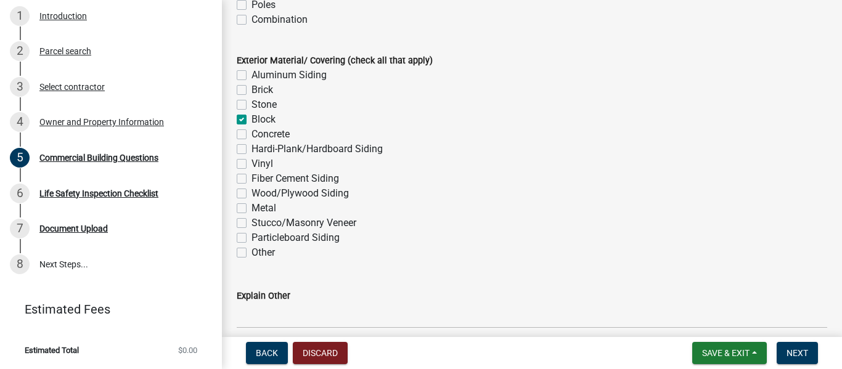
checkbox input "false"
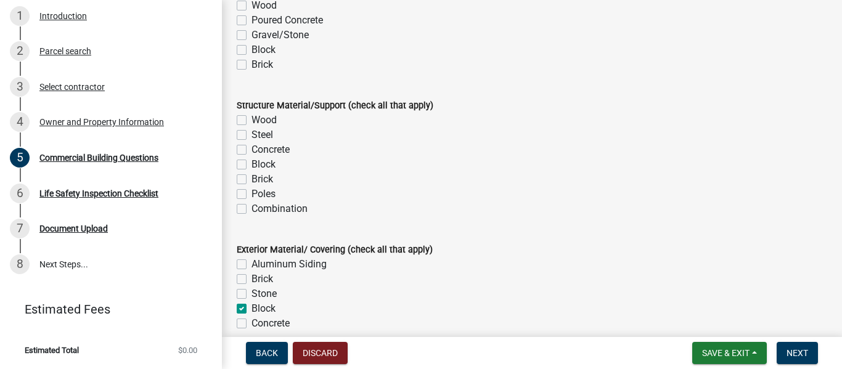
scroll to position [2894, 0]
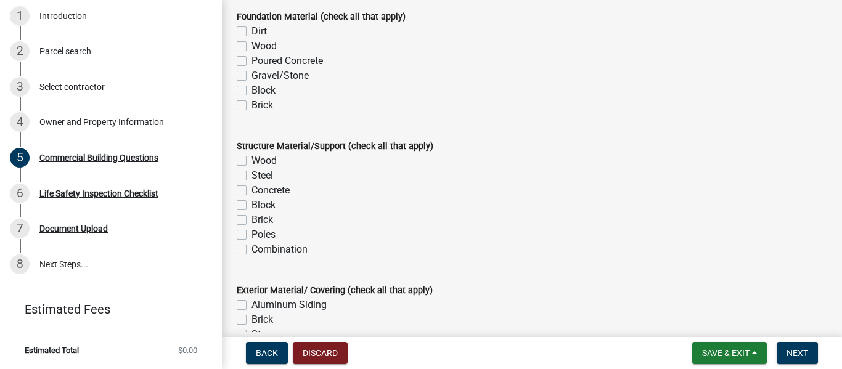
click at [251, 206] on label "Block" at bounding box center [263, 205] width 24 height 15
click at [251, 206] on input "Block" at bounding box center [255, 202] width 8 height 8
checkbox input "true"
checkbox input "false"
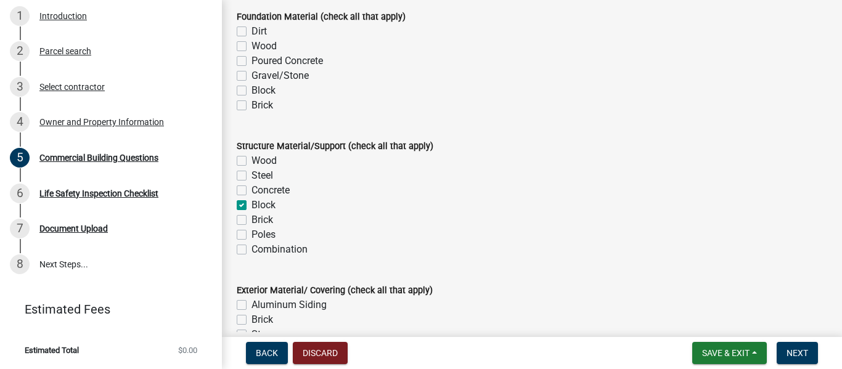
checkbox input "false"
checkbox input "true"
checkbox input "false"
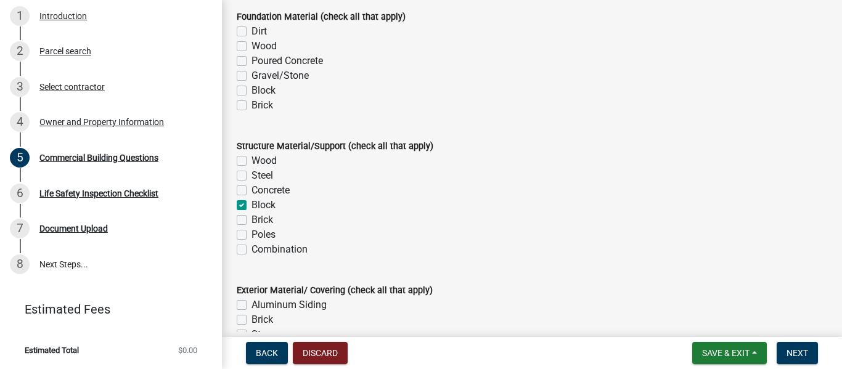
drag, startPoint x: 239, startPoint y: 59, endPoint x: 616, endPoint y: 65, distance: 377.2
click at [616, 65] on div "Poured Concrete" at bounding box center [532, 61] width 590 height 15
click at [251, 60] on label "Poured Concrete" at bounding box center [286, 61] width 71 height 15
click at [251, 60] on input "Poured Concrete" at bounding box center [255, 58] width 8 height 8
checkbox input "true"
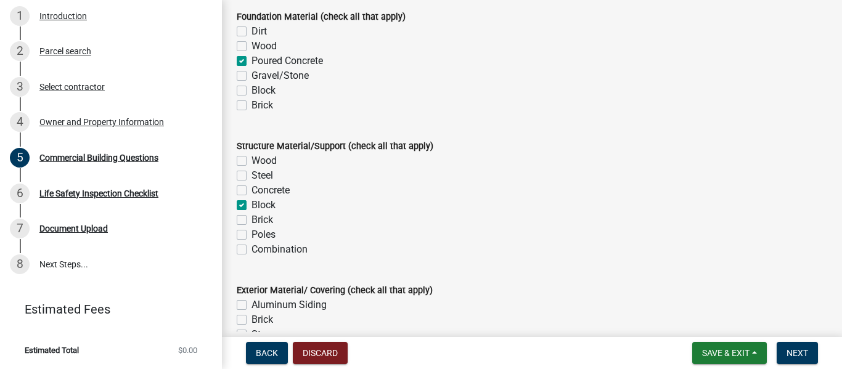
checkbox input "false"
checkbox input "true"
checkbox input "false"
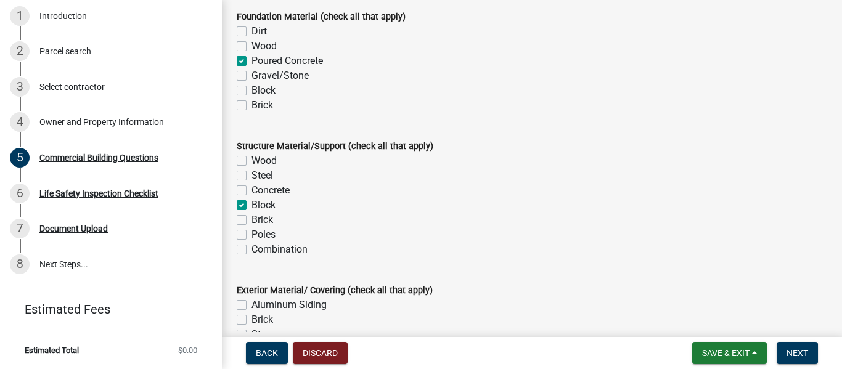
checkbox input "false"
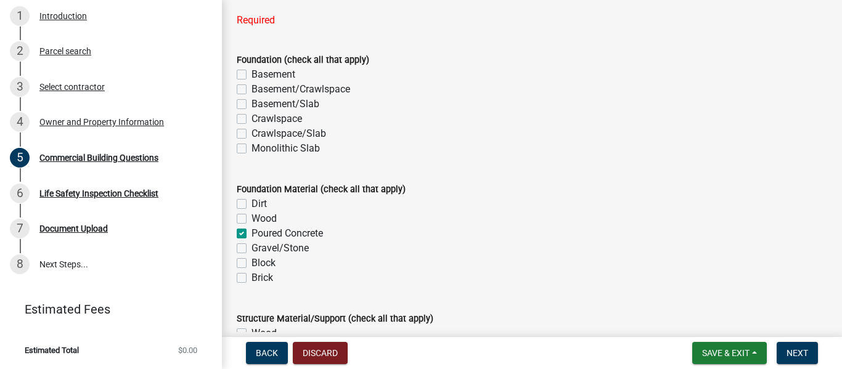
scroll to position [2705, 0]
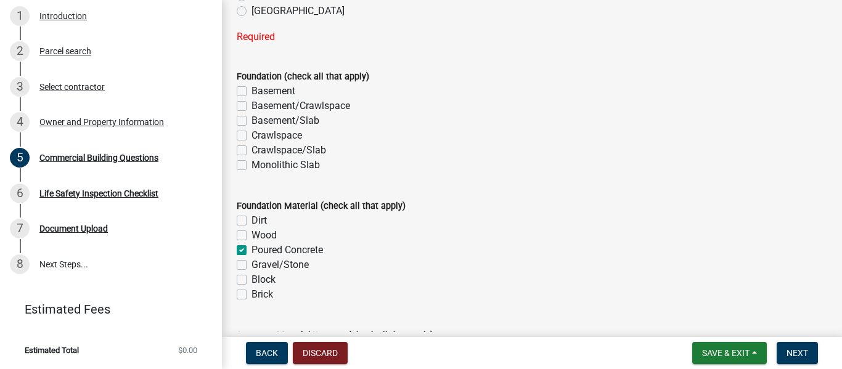
click at [251, 165] on label "Monolithic Slab" at bounding box center [285, 165] width 68 height 15
click at [251, 165] on input "Monolithic Slab" at bounding box center [255, 162] width 8 height 8
checkbox input "true"
checkbox input "false"
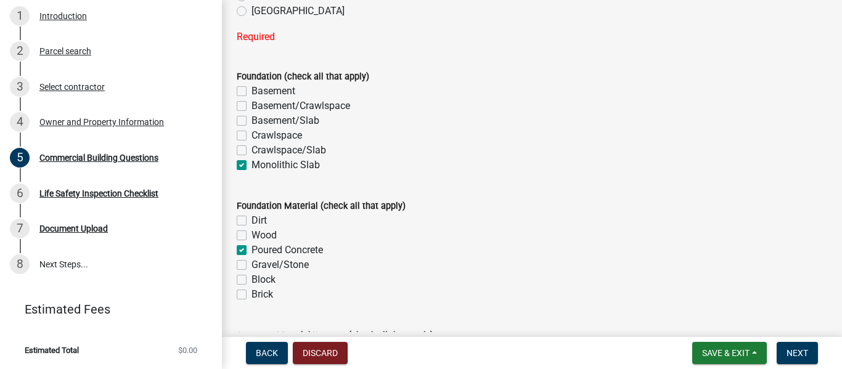
checkbox input "false"
checkbox input "true"
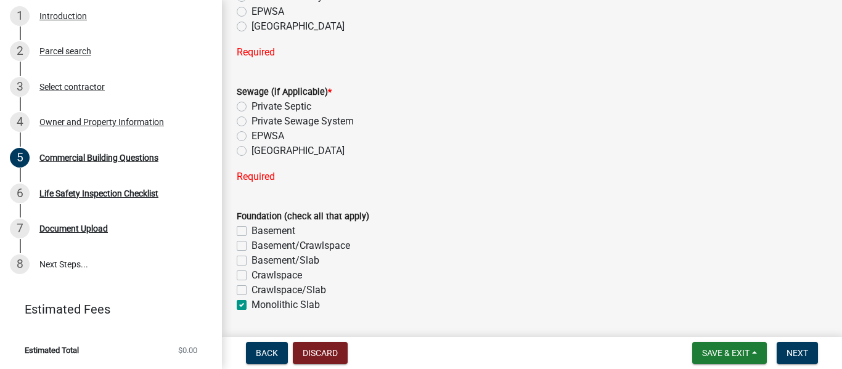
scroll to position [2532, 0]
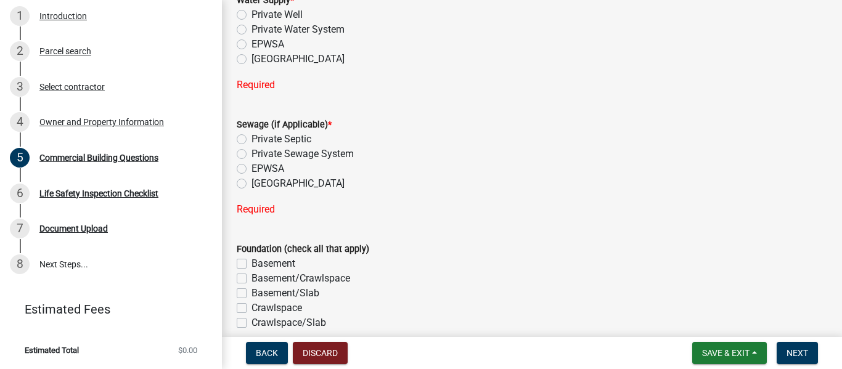
drag, startPoint x: 240, startPoint y: 170, endPoint x: 590, endPoint y: 104, distance: 355.6
click at [590, 104] on form "Sewage (if Applicable) * Private Septic Private Sewage System EPWSA Piedmont" at bounding box center [532, 146] width 590 height 89
click at [251, 59] on label "[GEOGRAPHIC_DATA]" at bounding box center [297, 59] width 93 height 15
click at [251, 59] on input "[GEOGRAPHIC_DATA]" at bounding box center [255, 56] width 8 height 8
radio input "true"
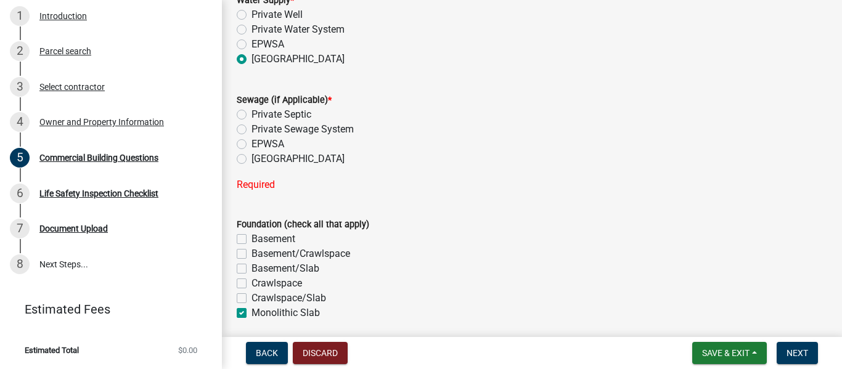
click at [251, 44] on label "EPWSA" at bounding box center [267, 44] width 33 height 15
click at [251, 44] on input "EPWSA" at bounding box center [255, 41] width 8 height 8
radio input "true"
click at [251, 143] on label "EPWSA" at bounding box center [267, 144] width 33 height 15
click at [251, 143] on input "EPWSA" at bounding box center [255, 141] width 8 height 8
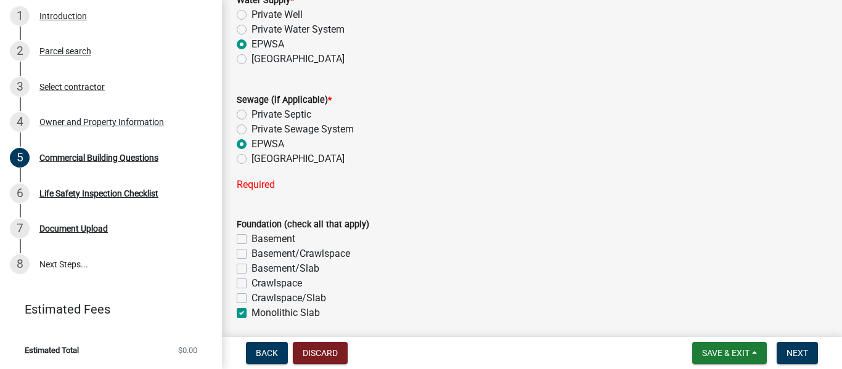
radio input "true"
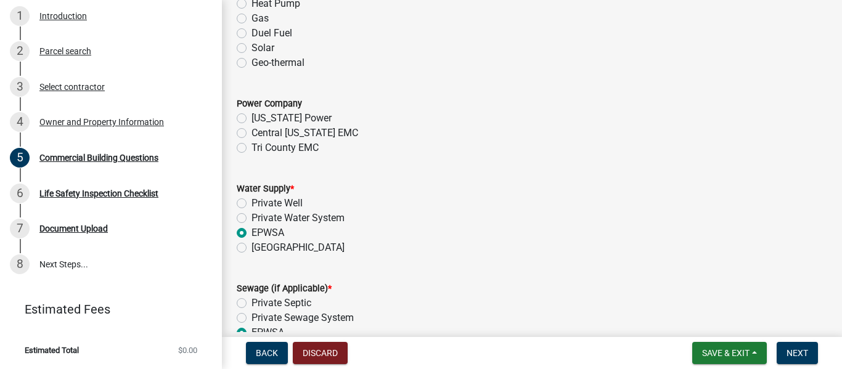
scroll to position [2302, 0]
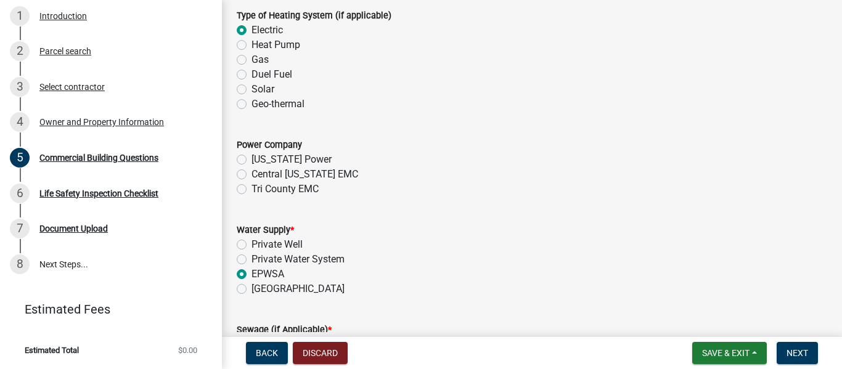
click at [251, 192] on label "Tri County EMC" at bounding box center [284, 189] width 67 height 15
click at [251, 190] on input "Tri County EMC" at bounding box center [255, 186] width 8 height 8
radio input "true"
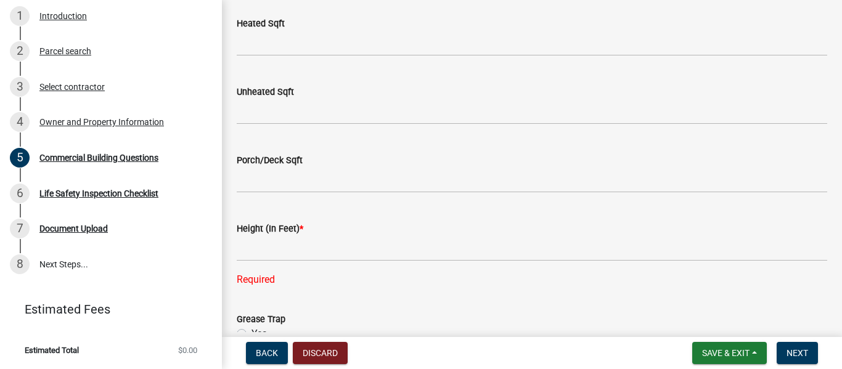
scroll to position [1194, 0]
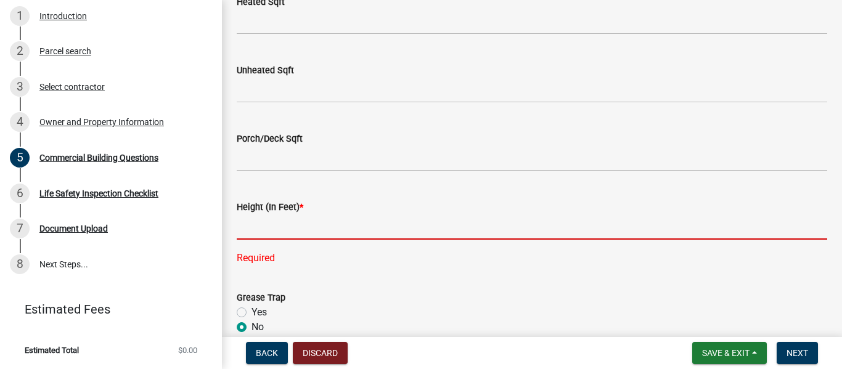
click at [277, 225] on input "text" at bounding box center [532, 226] width 590 height 25
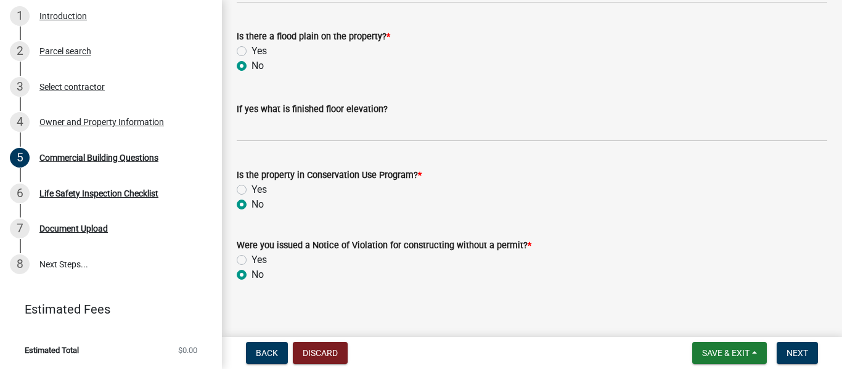
scroll to position [4289, 0]
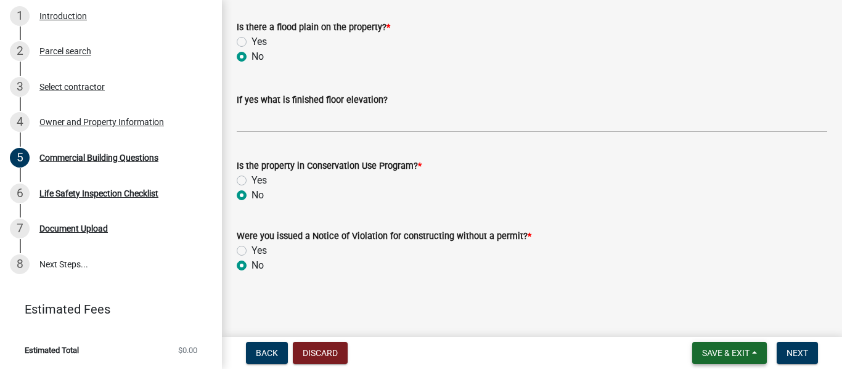
type input "12"
click at [718, 344] on button "Save & Exit" at bounding box center [729, 353] width 75 height 22
click at [717, 317] on button "Save & Exit" at bounding box center [717, 321] width 99 height 30
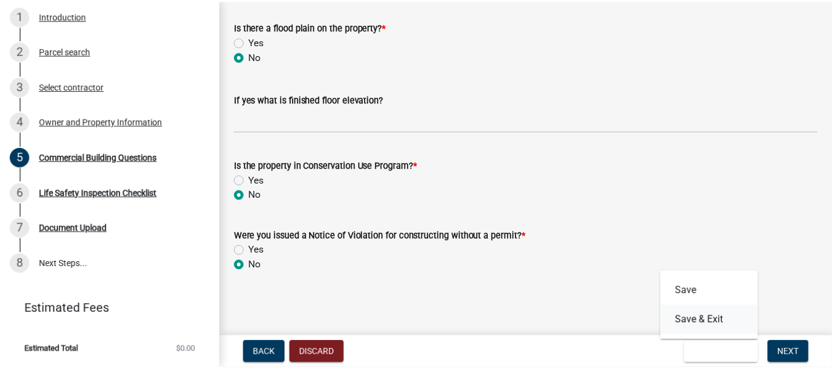
scroll to position [0, 0]
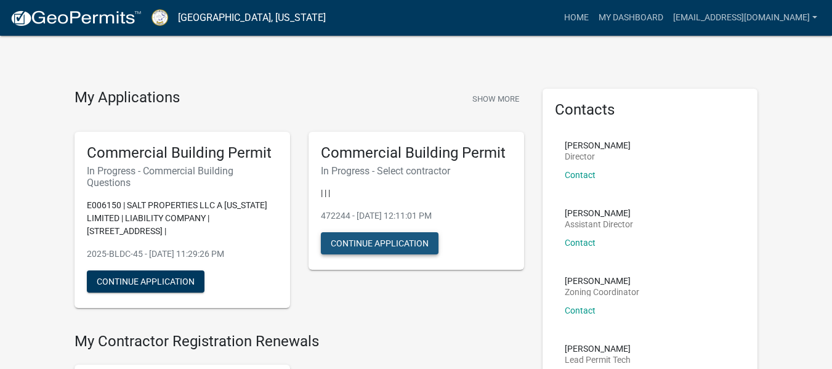
click at [424, 240] on button "Continue Application" at bounding box center [380, 243] width 118 height 22
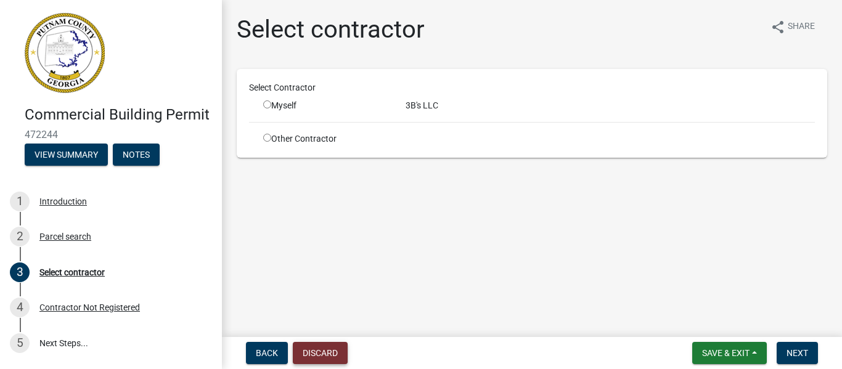
click at [324, 357] on button "Discard" at bounding box center [320, 353] width 55 height 22
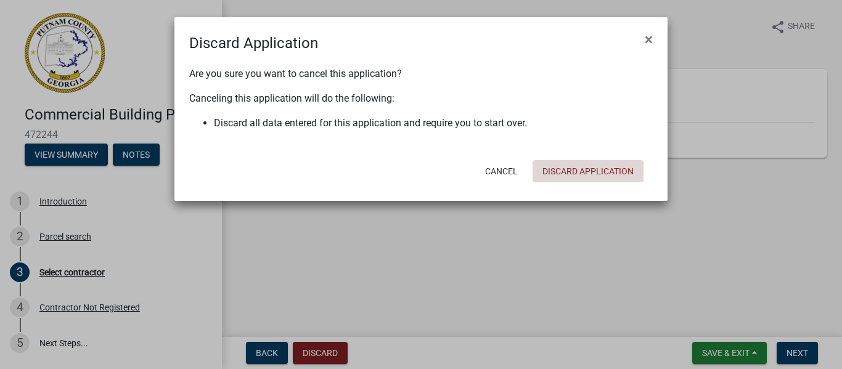
click at [600, 167] on button "Discard Application" at bounding box center [587, 171] width 111 height 22
